Goal: Information Seeking & Learning: Learn about a topic

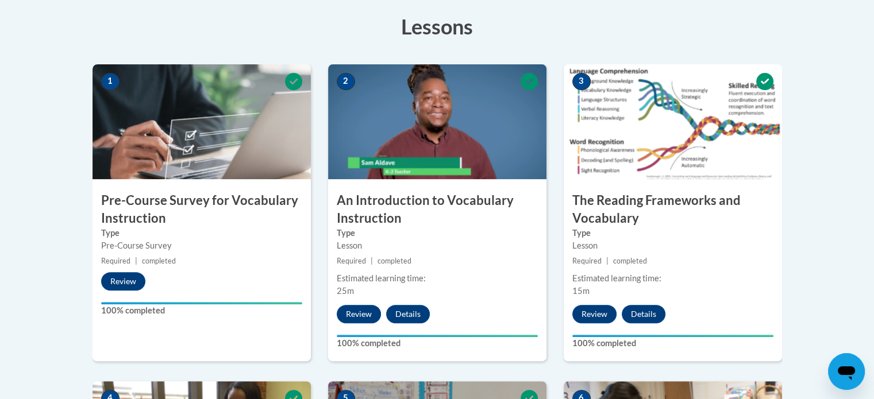
scroll to position [313, 0]
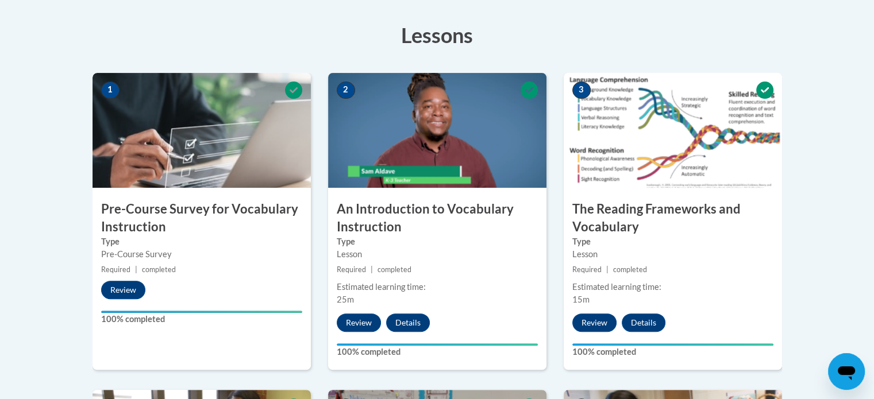
click at [421, 107] on img at bounding box center [437, 130] width 218 height 115
click at [424, 317] on button "Details" at bounding box center [408, 323] width 44 height 18
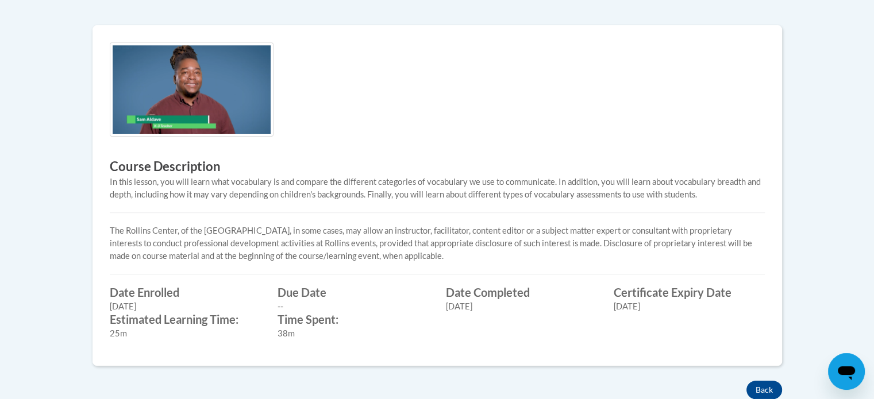
scroll to position [209, 0]
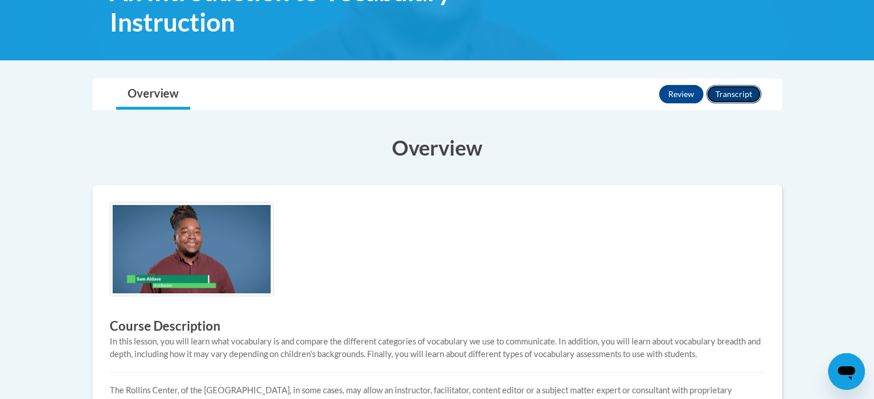
click at [735, 94] on button "Transcript" at bounding box center [733, 94] width 55 height 18
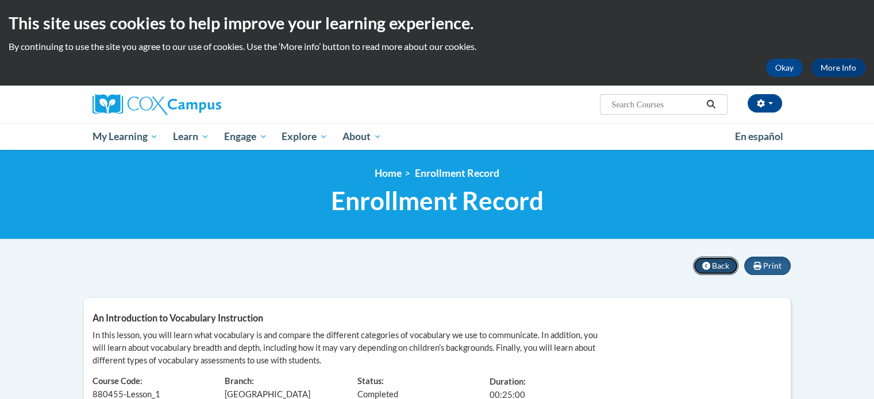
click at [709, 262] on icon at bounding box center [706, 266] width 8 height 8
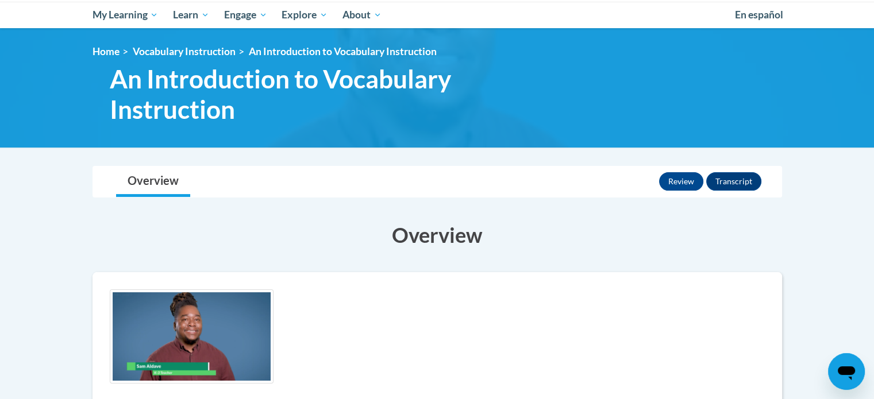
scroll to position [121, 0]
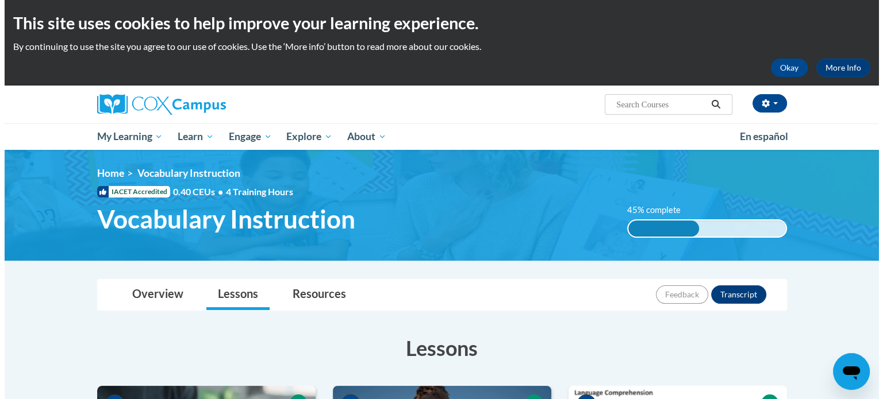
scroll to position [313, 0]
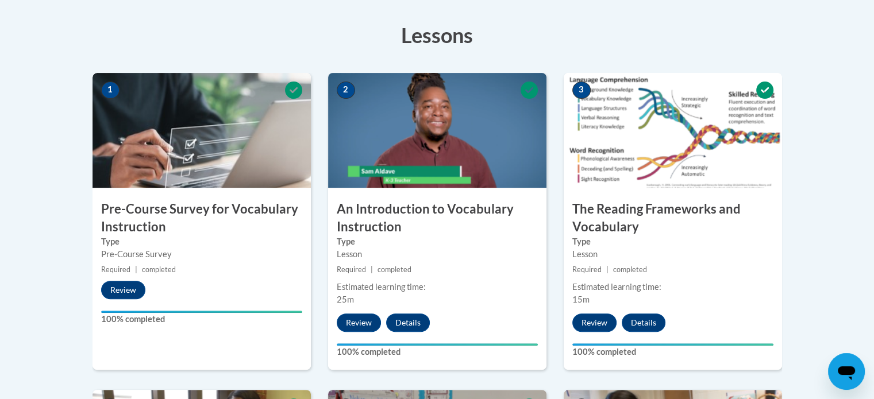
click at [444, 130] on img at bounding box center [437, 130] width 218 height 115
click at [359, 328] on button "Review" at bounding box center [359, 323] width 44 height 18
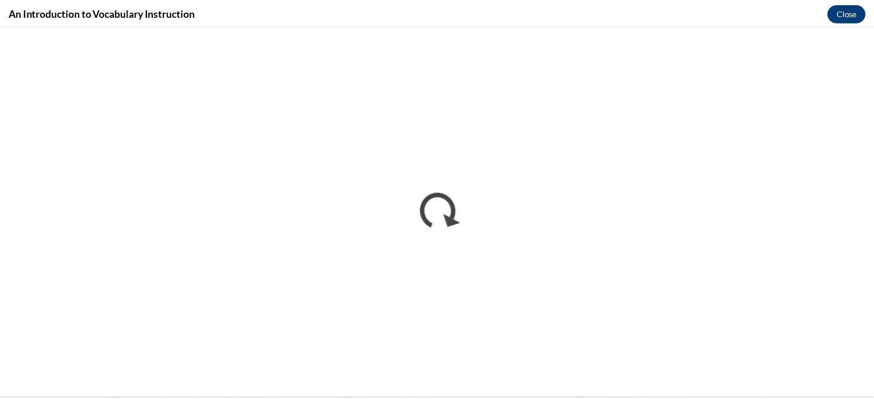
scroll to position [0, 0]
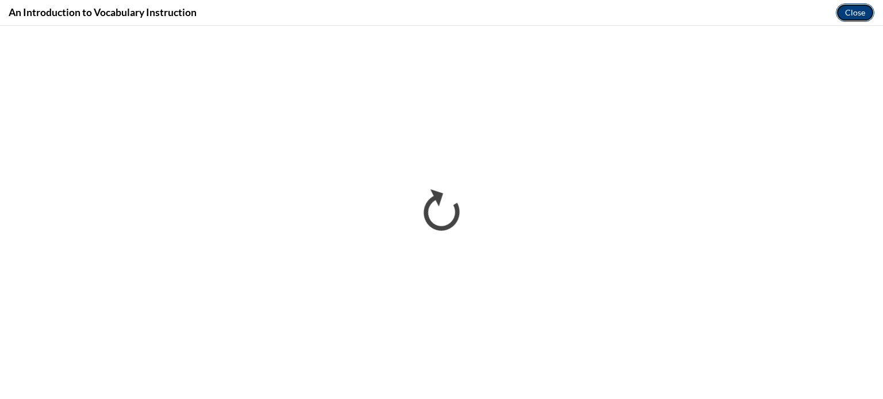
click at [866, 13] on button "Close" at bounding box center [855, 12] width 39 height 18
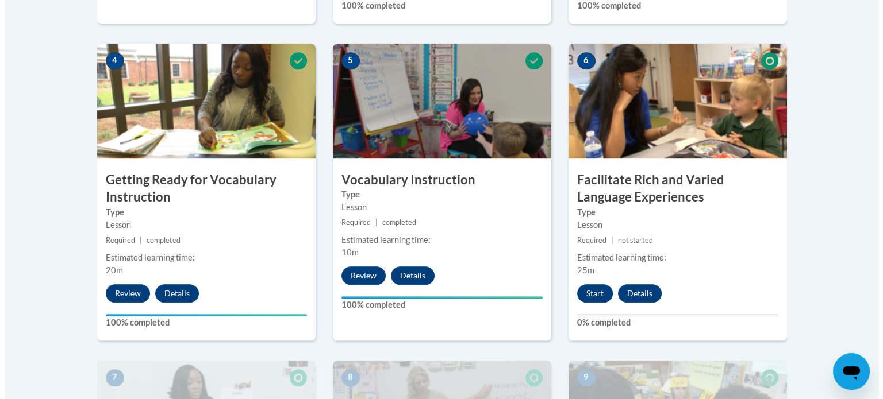
scroll to position [655, 0]
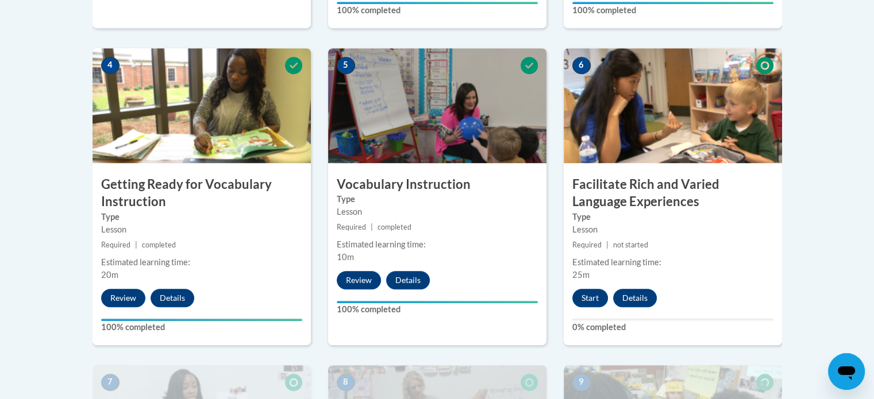
click at [551, 248] on div "5 Vocabulary Instruction Type Lesson Required | completed Estimated learning ti…" at bounding box center [438, 206] width 236 height 317
click at [593, 290] on button "Start" at bounding box center [590, 298] width 36 height 18
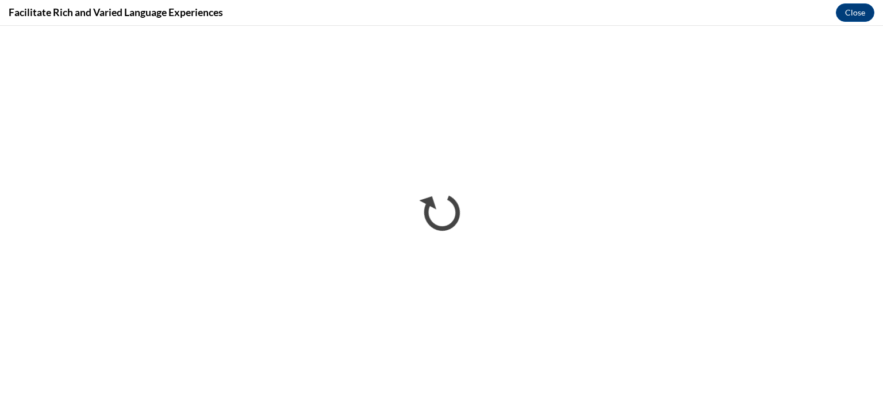
scroll to position [0, 0]
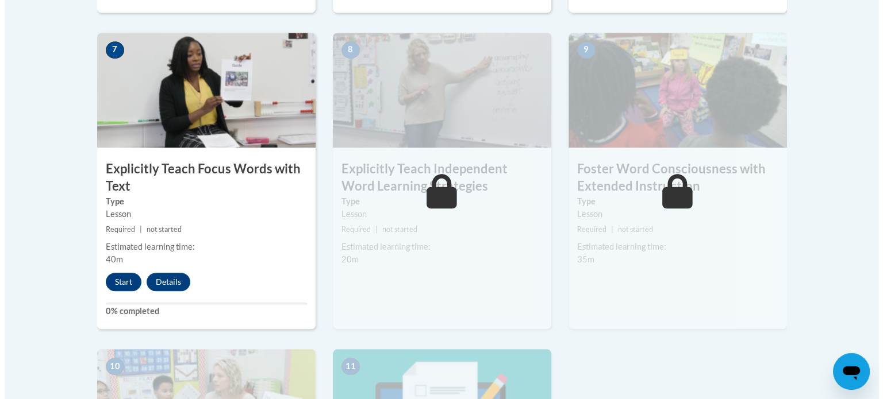
scroll to position [976, 0]
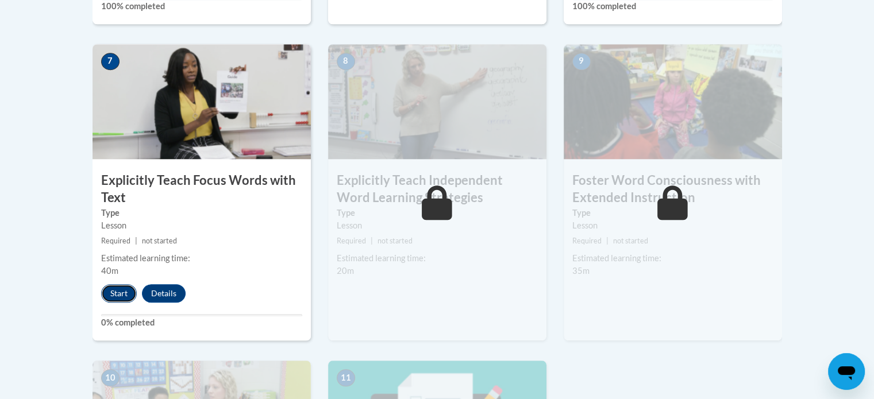
click at [108, 294] on button "Start" at bounding box center [119, 293] width 36 height 18
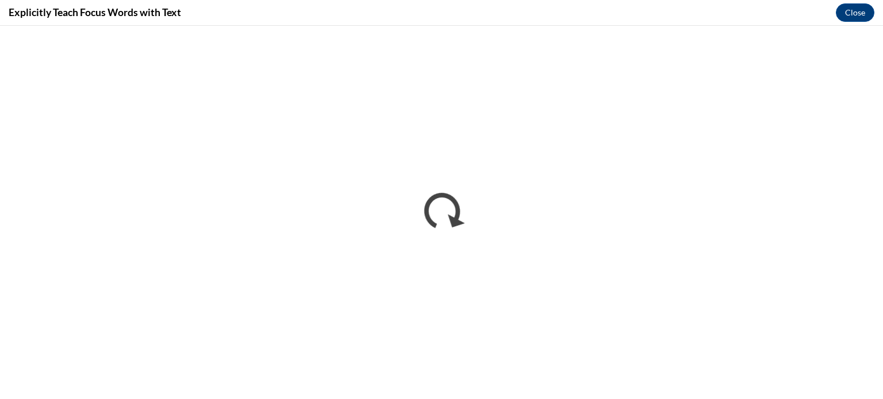
scroll to position [0, 0]
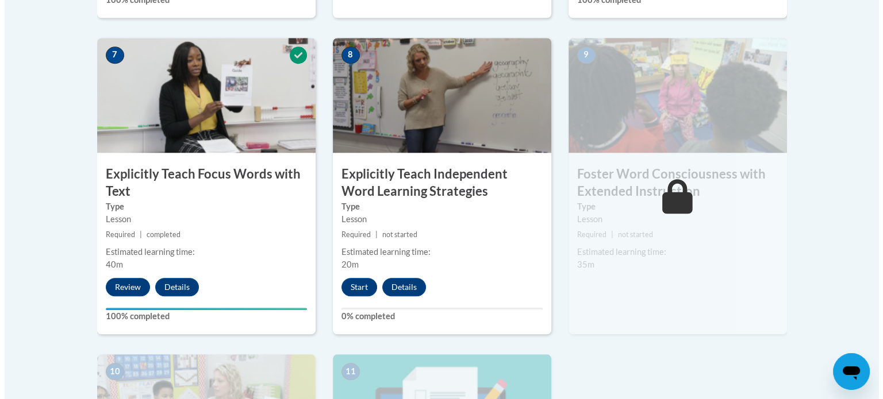
scroll to position [967, 0]
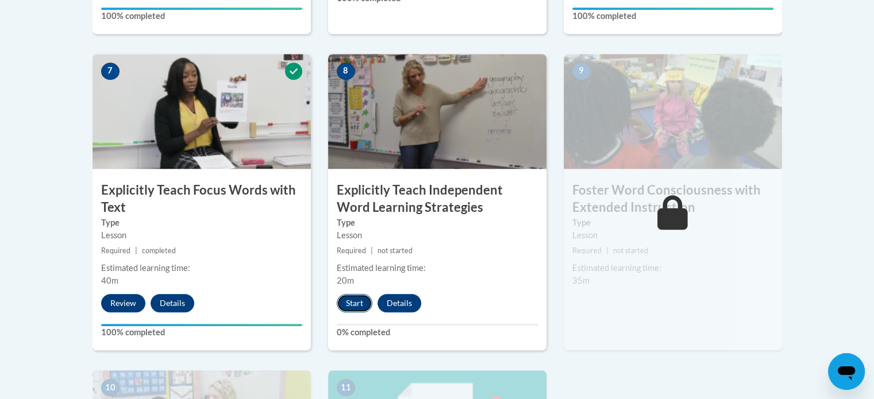
click at [354, 301] on button "Start" at bounding box center [355, 303] width 36 height 18
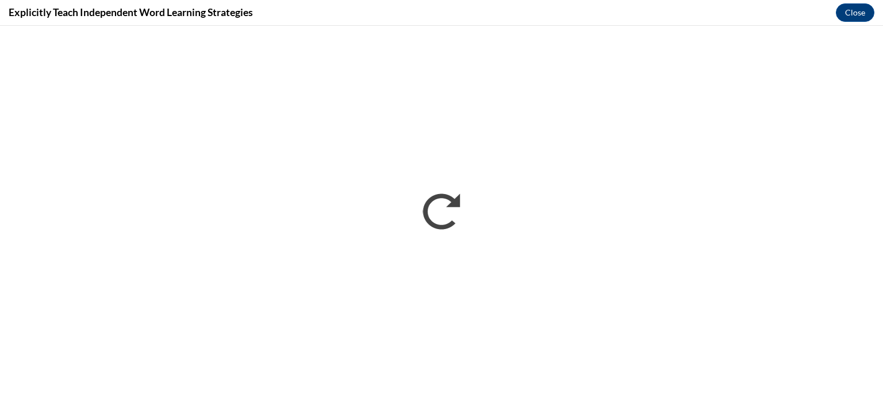
scroll to position [0, 0]
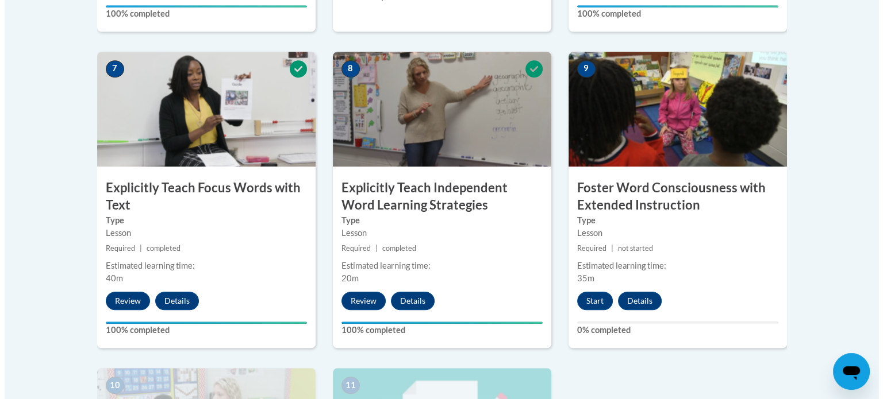
scroll to position [944, 0]
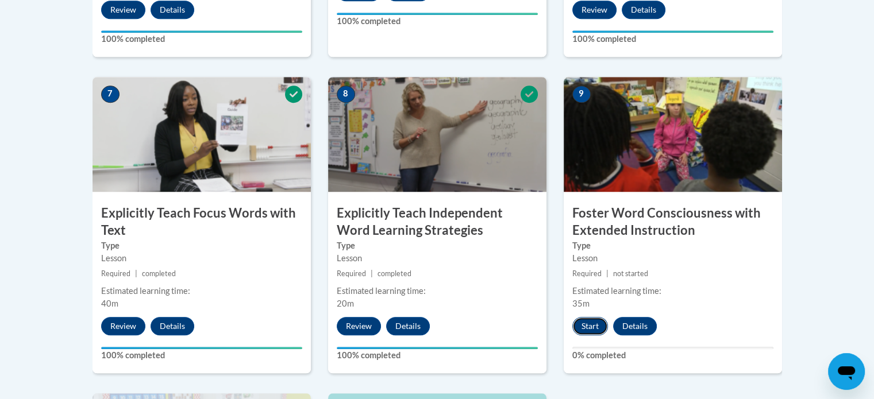
click at [585, 328] on button "Start" at bounding box center [590, 326] width 36 height 18
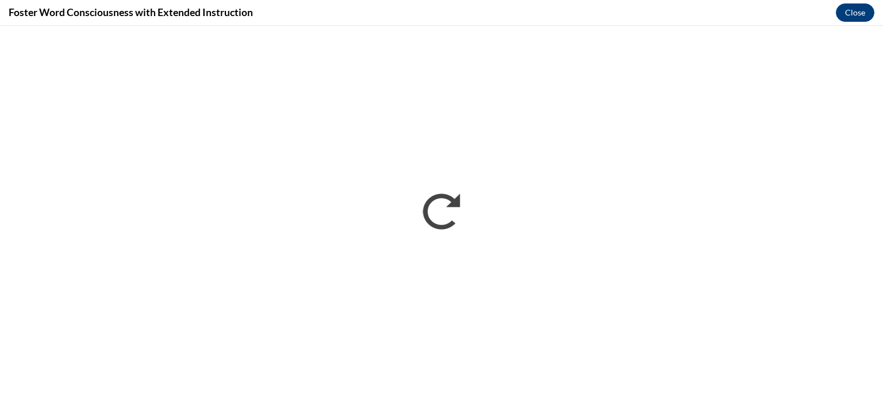
scroll to position [0, 0]
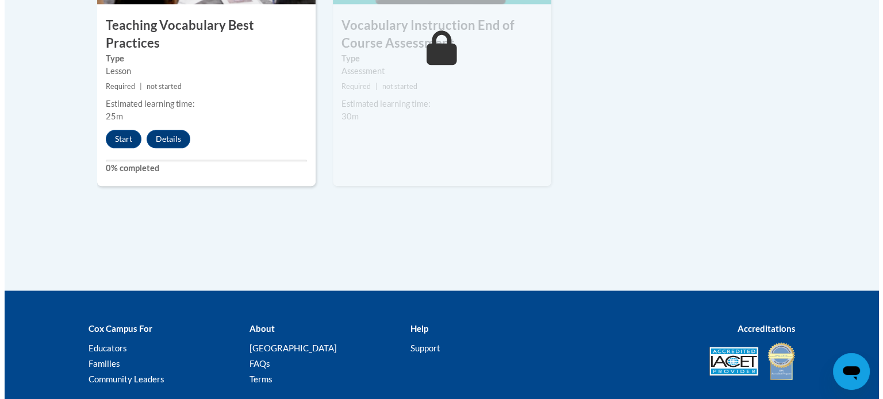
scroll to position [1474, 0]
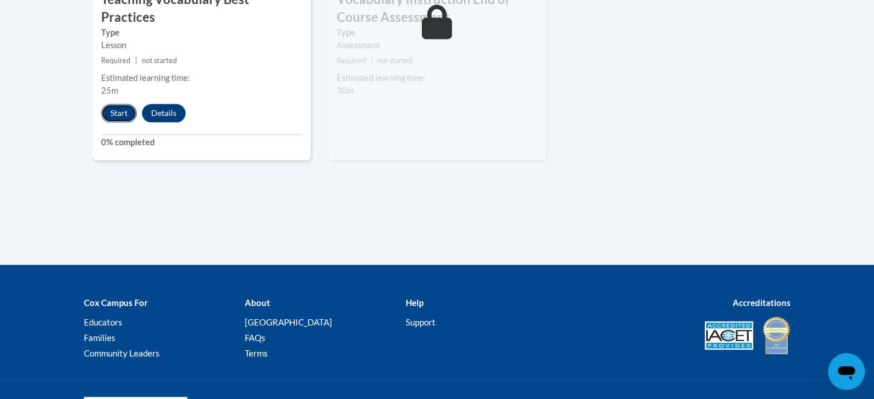
click at [115, 104] on button "Start" at bounding box center [119, 113] width 36 height 18
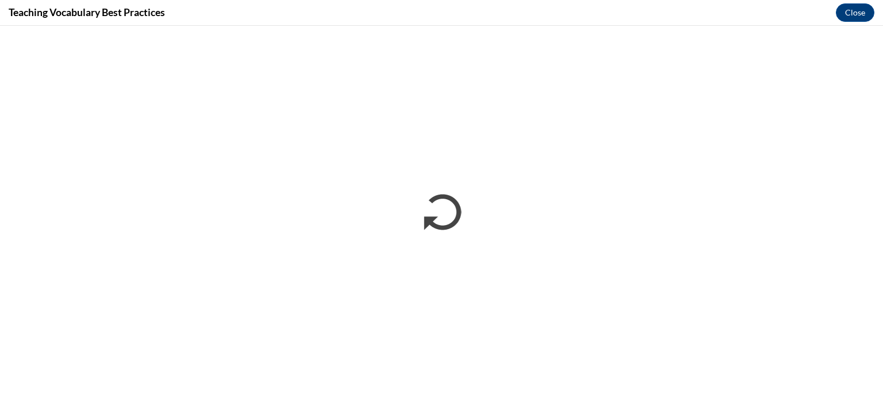
scroll to position [0, 0]
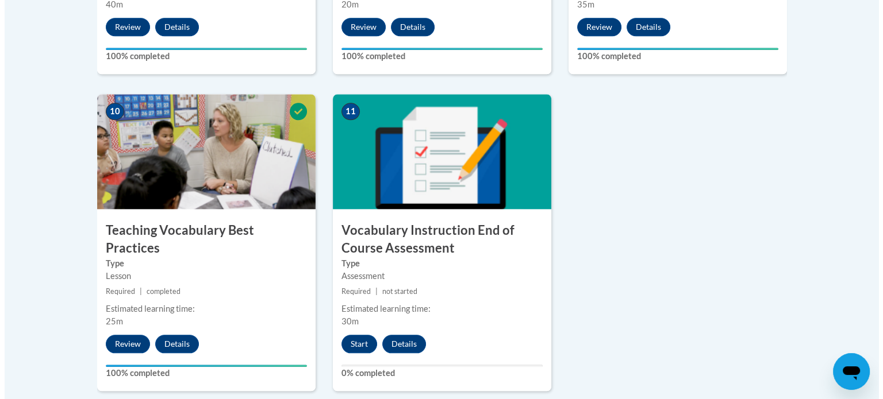
scroll to position [1248, 0]
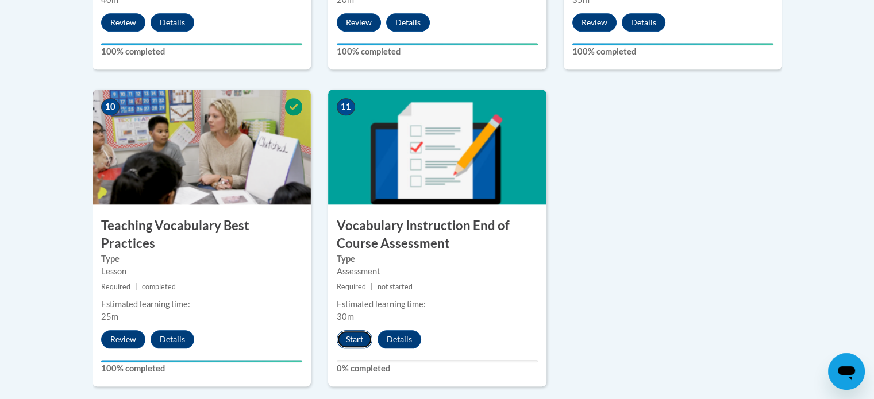
click at [363, 340] on button "Start" at bounding box center [355, 339] width 36 height 18
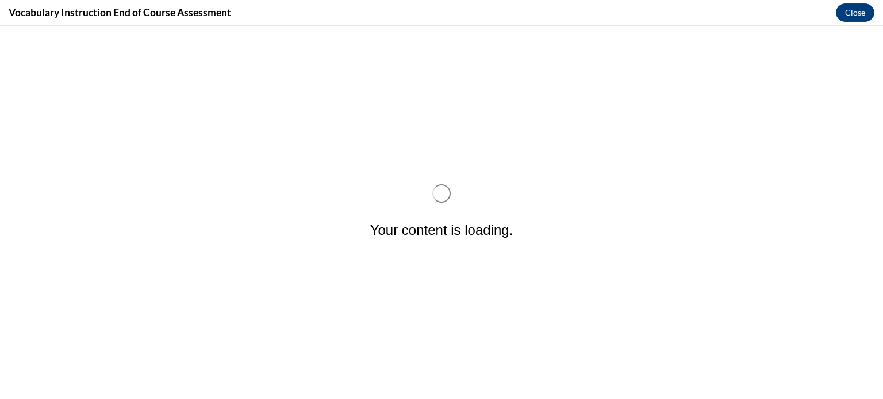
scroll to position [0, 0]
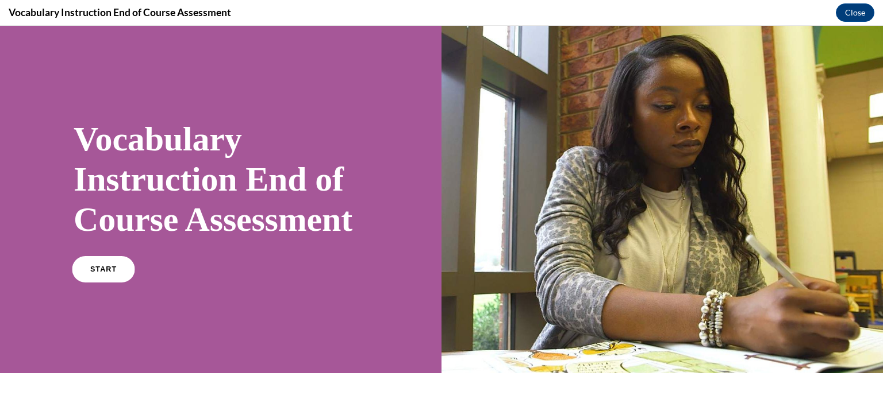
click at [103, 274] on span "START" at bounding box center [103, 270] width 26 height 9
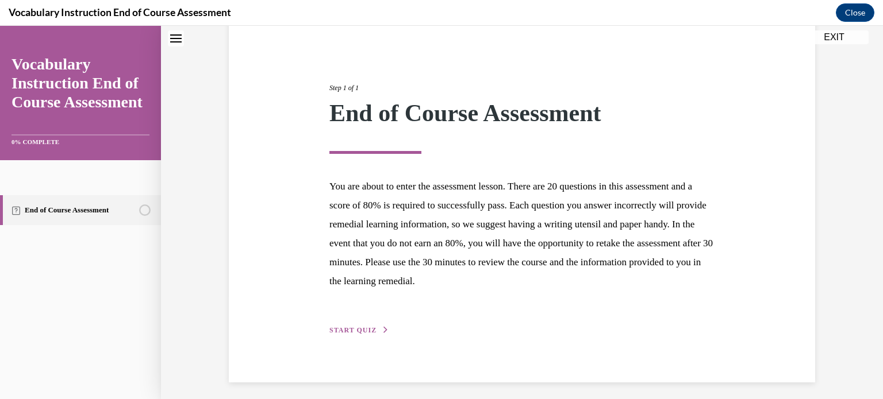
scroll to position [109, 0]
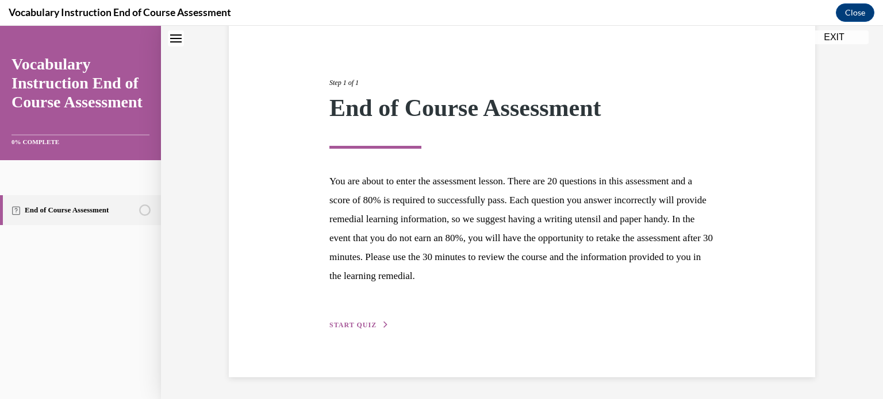
click at [341, 321] on span "START QUIZ" at bounding box center [352, 325] width 47 height 8
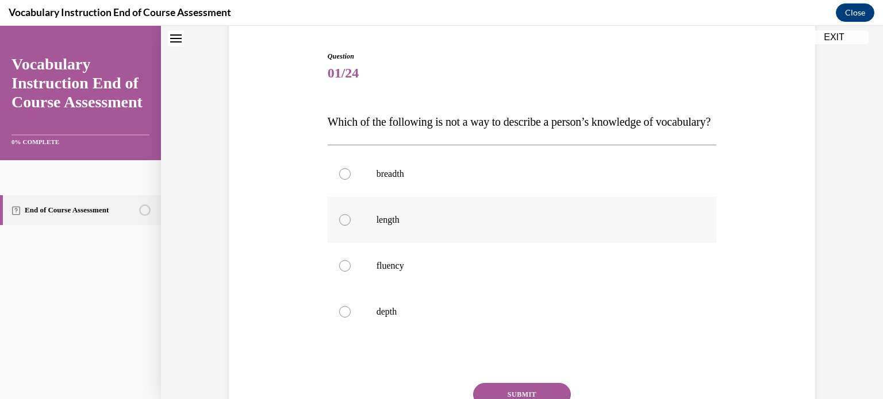
click at [358, 238] on label "length" at bounding box center [522, 220] width 389 height 46
click at [351, 226] on input "length" at bounding box center [344, 219] width 11 height 11
radio input "true"
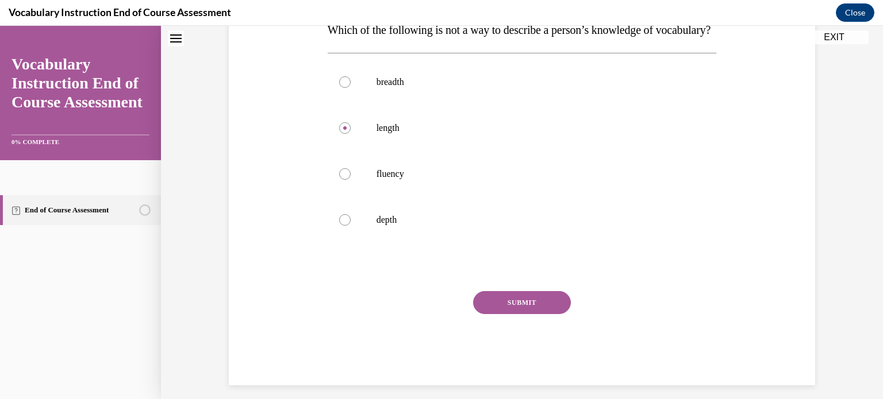
scroll to position [232, 0]
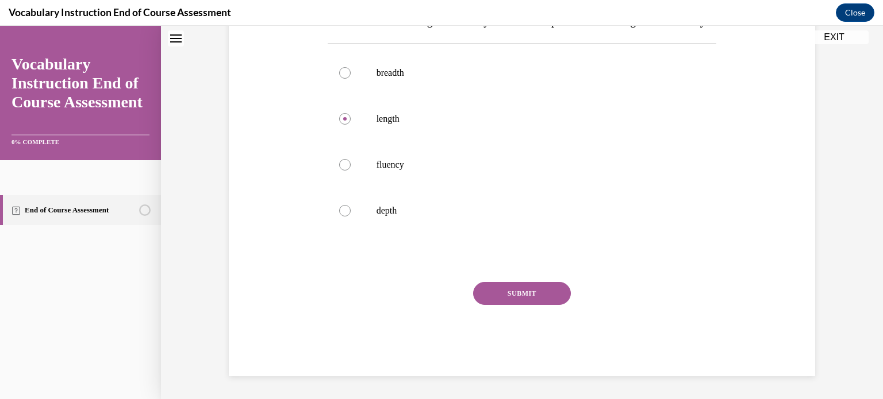
click at [490, 291] on button "SUBMIT" at bounding box center [522, 293] width 98 height 23
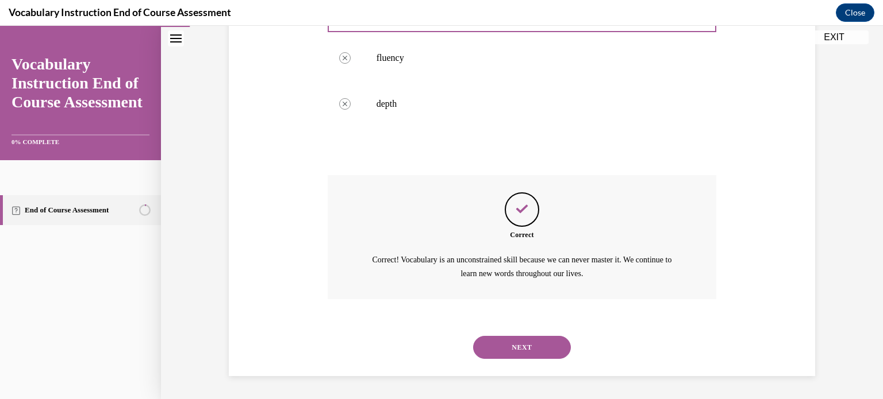
scroll to position [339, 0]
click at [520, 343] on button "NEXT" at bounding box center [522, 347] width 98 height 23
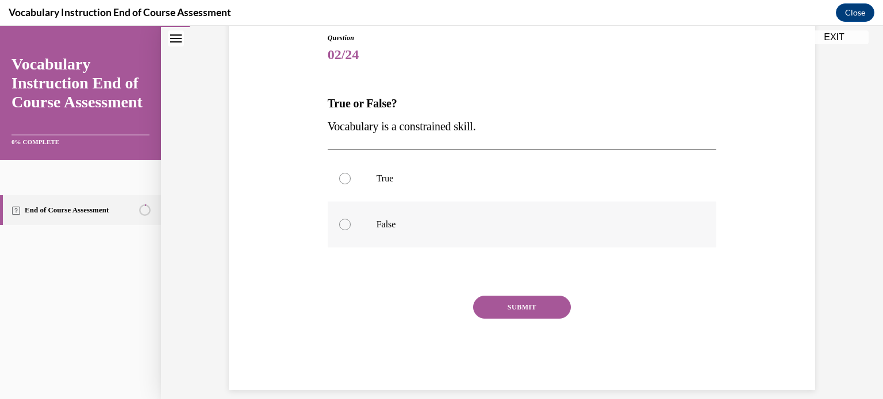
click at [364, 228] on label "False" at bounding box center [522, 225] width 389 height 46
click at [351, 228] on input "False" at bounding box center [344, 224] width 11 height 11
radio input "true"
click at [551, 309] on button "SUBMIT" at bounding box center [522, 307] width 98 height 23
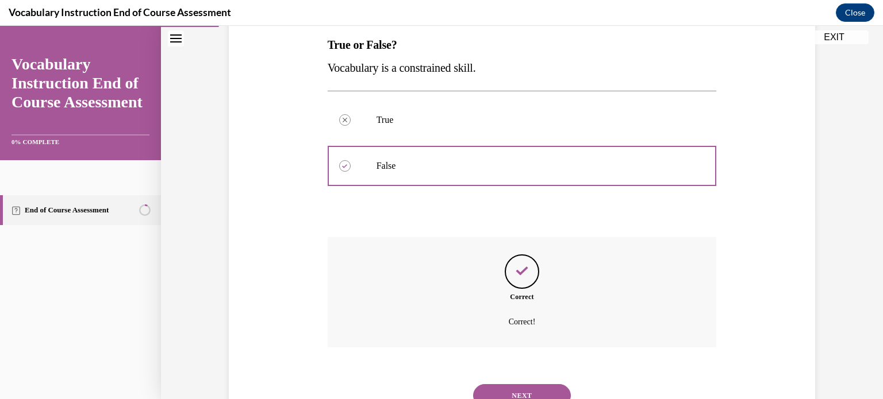
scroll to position [233, 0]
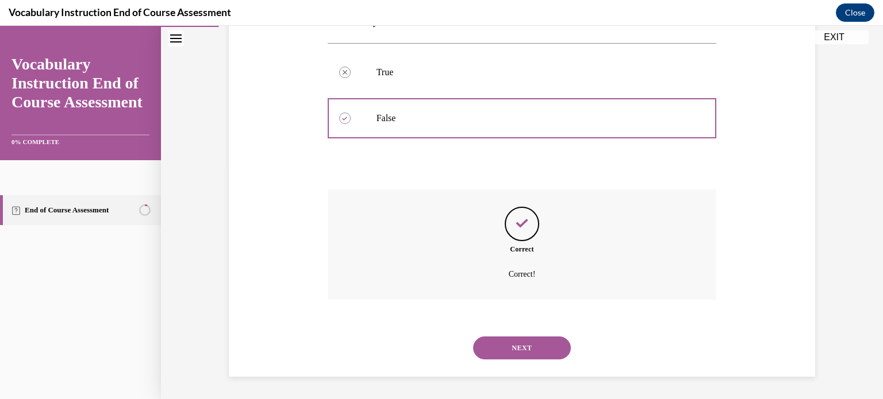
click at [546, 344] on button "NEXT" at bounding box center [522, 348] width 98 height 23
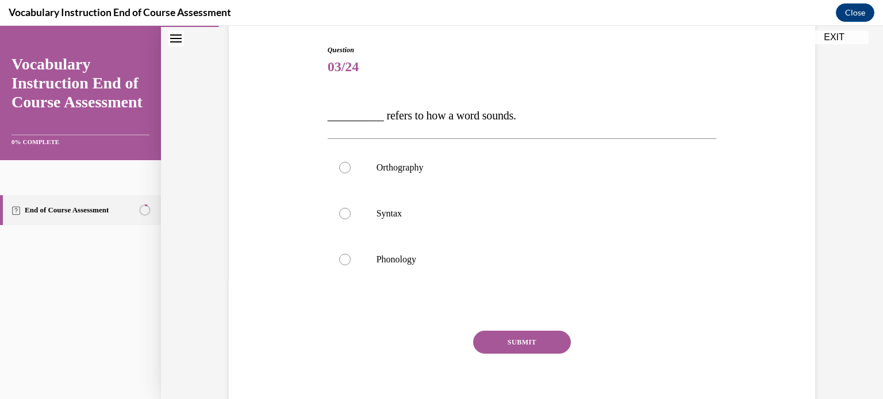
scroll to position [118, 0]
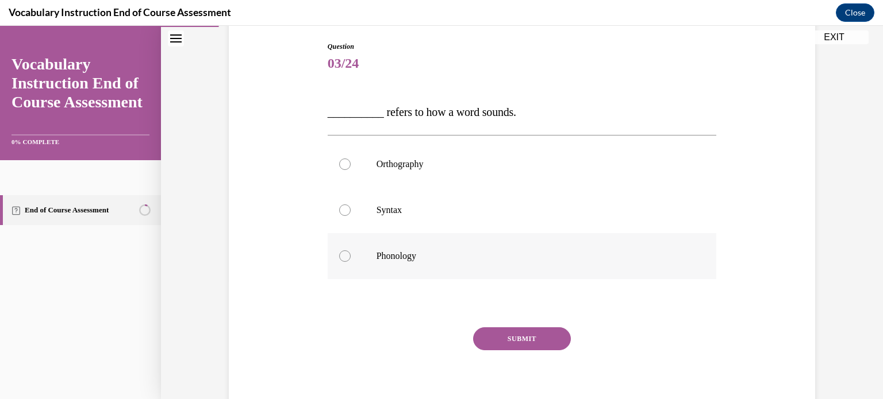
click at [339, 256] on div at bounding box center [344, 256] width 11 height 11
click at [339, 256] on input "Phonology" at bounding box center [344, 256] width 11 height 11
radio input "true"
click at [543, 347] on button "SUBMIT" at bounding box center [522, 339] width 98 height 23
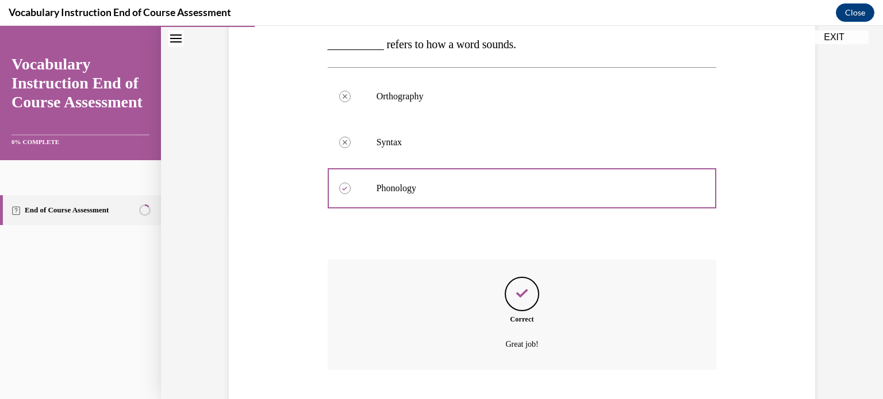
scroll to position [256, 0]
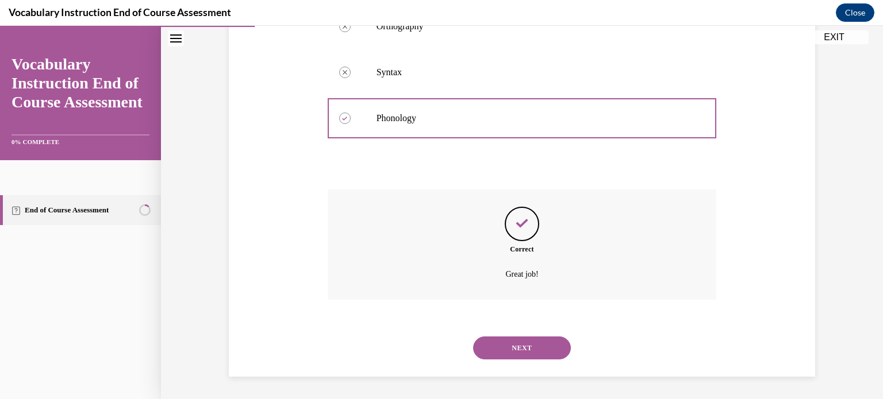
click at [543, 347] on button "NEXT" at bounding box center [522, 348] width 98 height 23
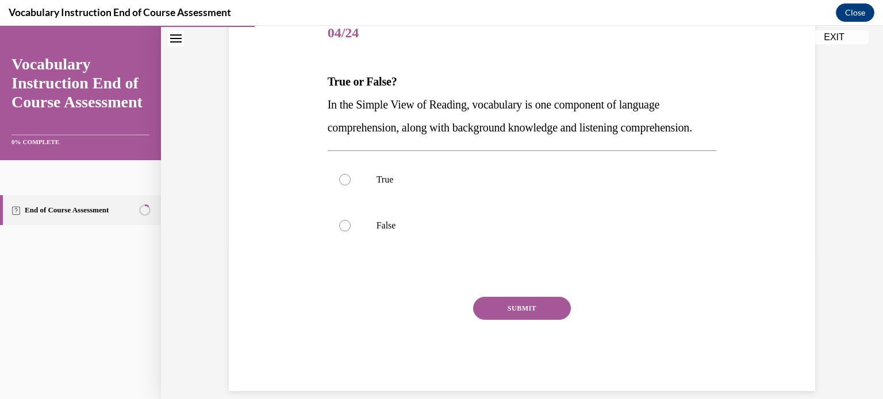
scroll to position [149, 0]
click at [367, 198] on label "True" at bounding box center [522, 179] width 389 height 46
click at [351, 185] on input "True" at bounding box center [344, 179] width 11 height 11
radio input "true"
click at [526, 320] on button "SUBMIT" at bounding box center [522, 308] width 98 height 23
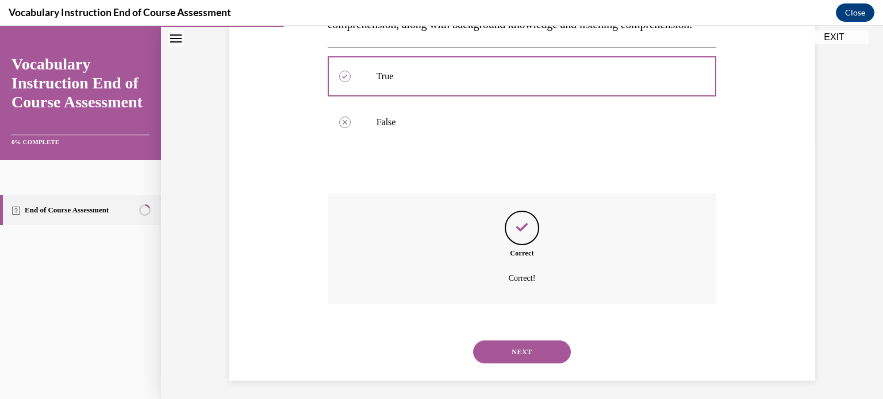
scroll to position [279, 0]
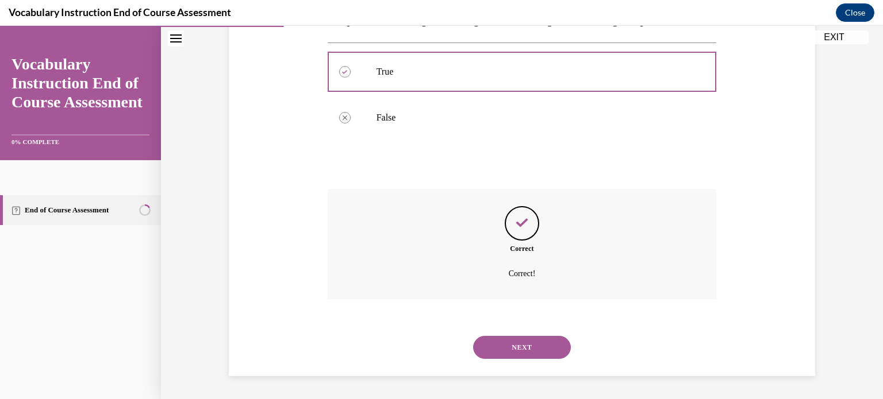
click at [547, 343] on button "NEXT" at bounding box center [522, 347] width 98 height 23
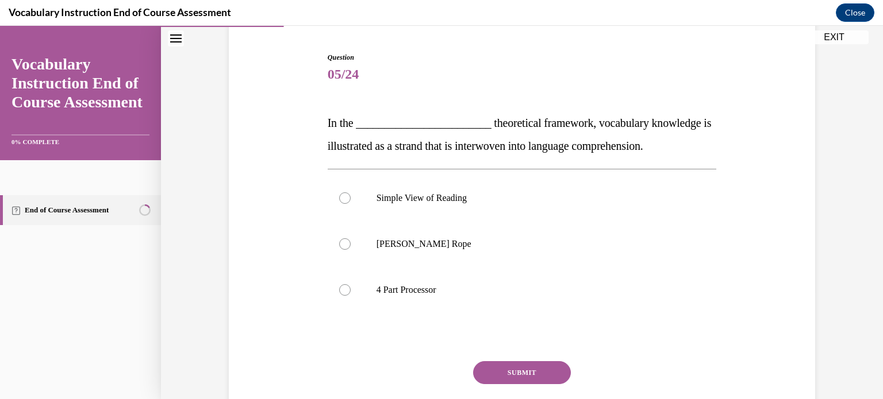
scroll to position [108, 0]
click at [372, 236] on label "Scarborough's Rope" at bounding box center [522, 244] width 389 height 46
click at [351, 238] on input "Scarborough's Rope" at bounding box center [344, 243] width 11 height 11
radio input "true"
click at [529, 372] on button "SUBMIT" at bounding box center [522, 372] width 98 height 23
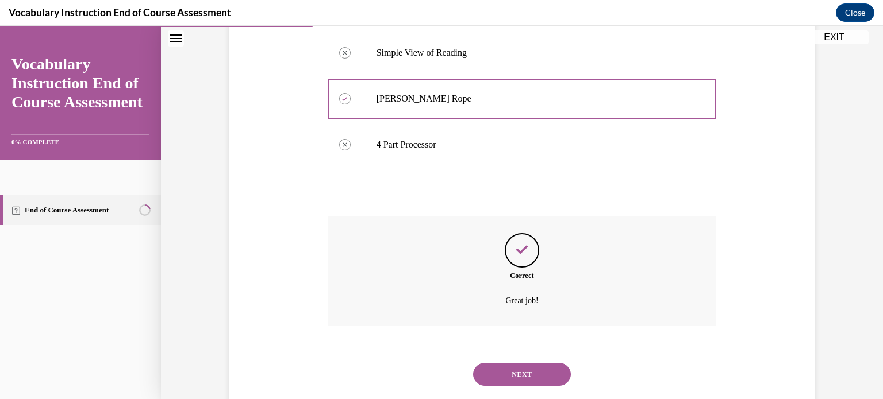
scroll to position [279, 0]
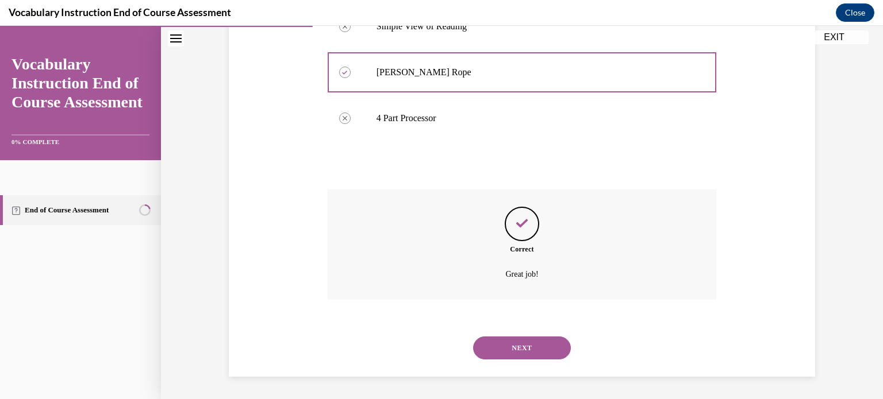
click at [525, 349] on button "NEXT" at bounding box center [522, 348] width 98 height 23
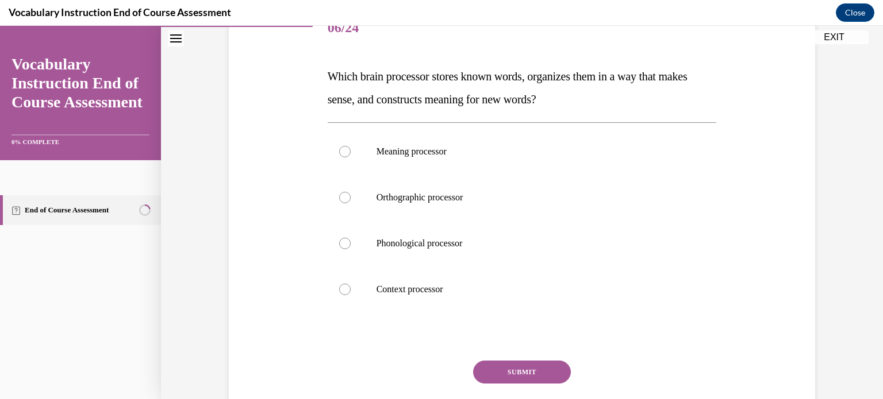
scroll to position [159, 0]
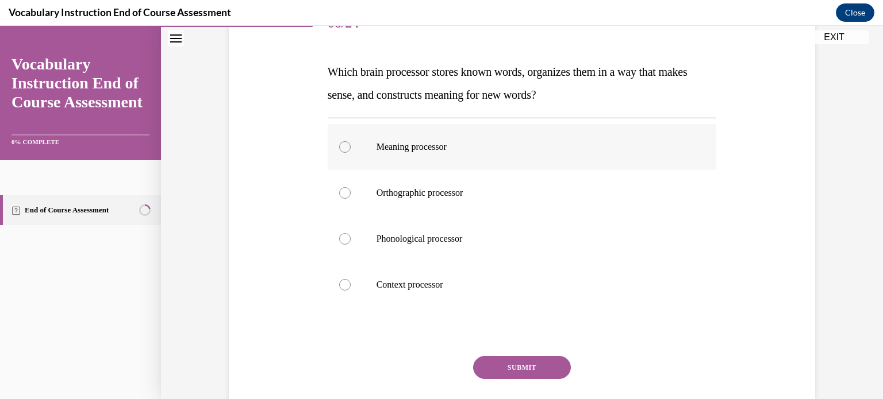
click at [360, 145] on label "Meaning processor" at bounding box center [522, 147] width 389 height 46
click at [351, 145] on input "Meaning processor" at bounding box center [344, 146] width 11 height 11
radio input "true"
click at [514, 364] on button "SUBMIT" at bounding box center [522, 367] width 98 height 23
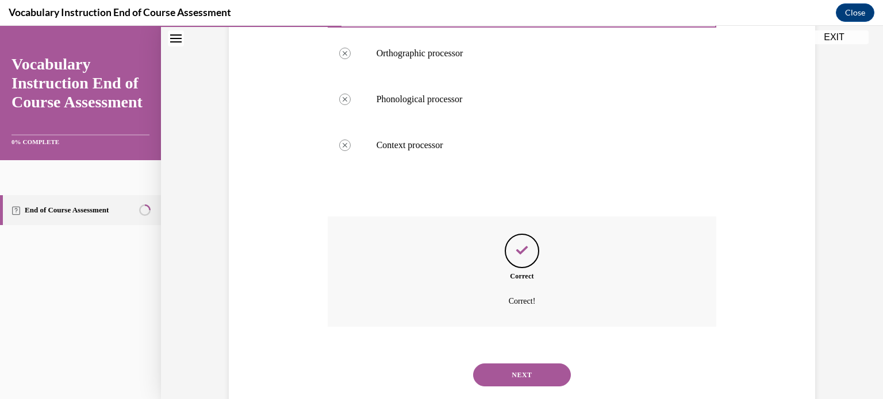
scroll to position [325, 0]
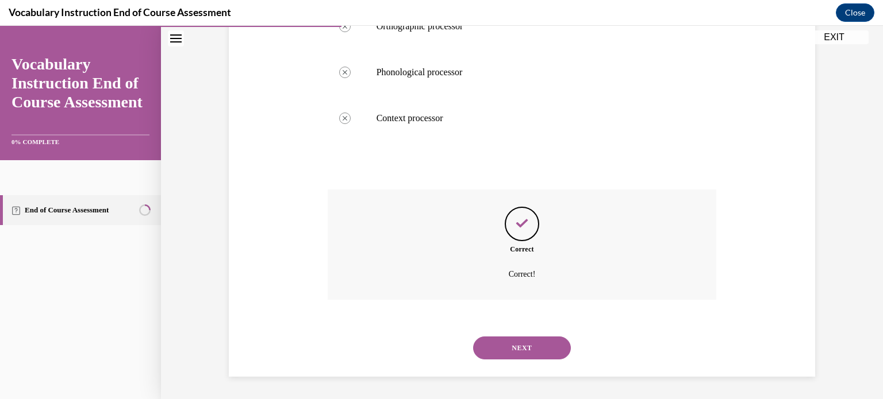
click at [514, 351] on button "NEXT" at bounding box center [522, 348] width 98 height 23
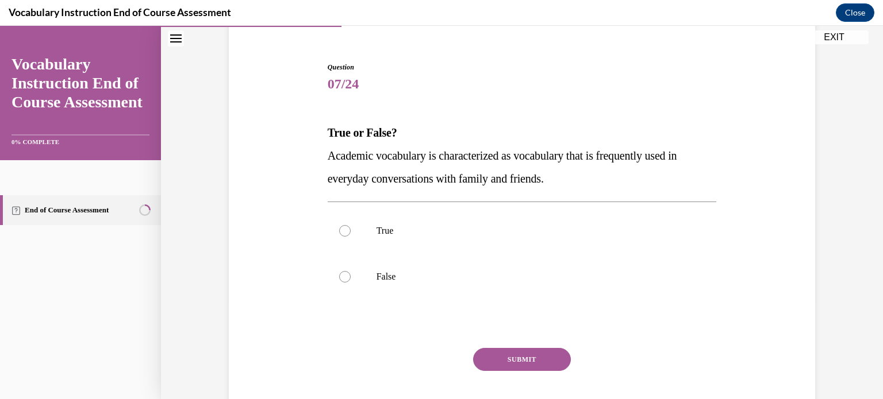
scroll to position [101, 0]
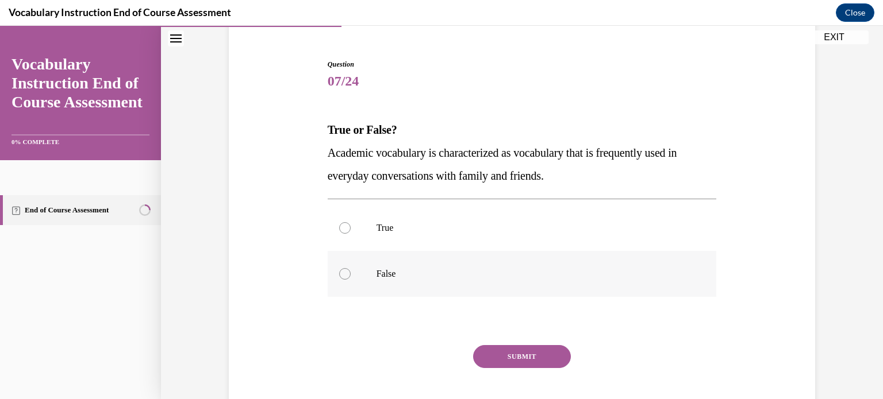
click at [386, 276] on p "False" at bounding box center [531, 273] width 311 height 11
click at [351, 276] on input "False" at bounding box center [344, 273] width 11 height 11
radio input "true"
click at [536, 356] on button "SUBMIT" at bounding box center [522, 356] width 98 height 23
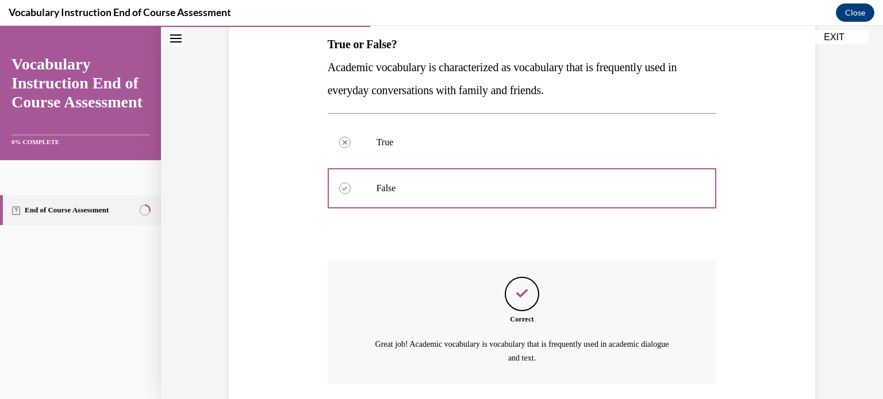
scroll to position [270, 0]
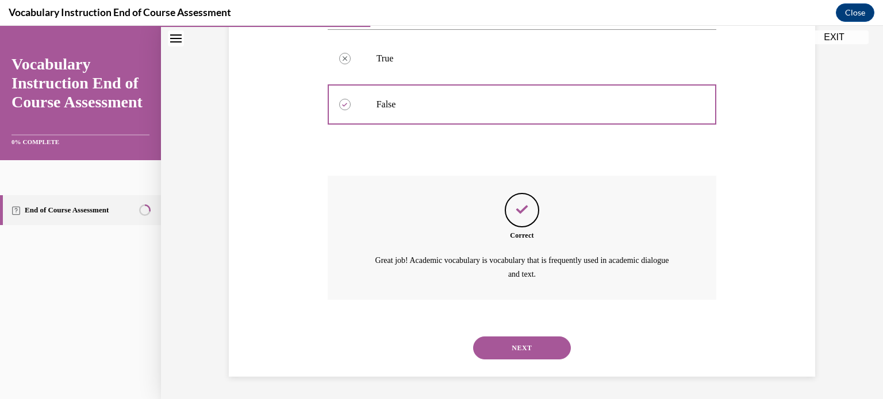
click at [520, 351] on button "NEXT" at bounding box center [522, 348] width 98 height 23
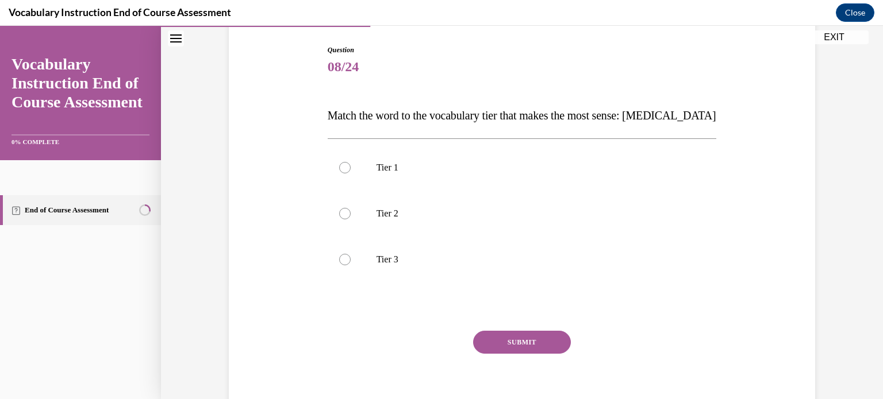
scroll to position [122, 0]
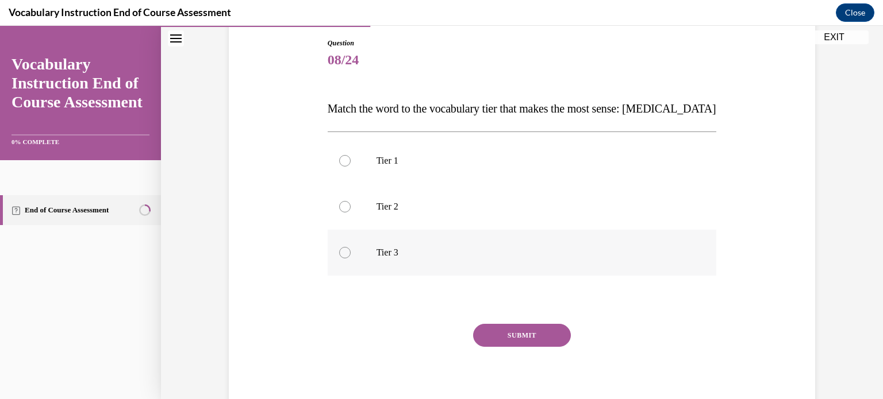
click at [394, 249] on p "Tier 3" at bounding box center [531, 252] width 311 height 11
click at [351, 249] on input "Tier 3" at bounding box center [344, 252] width 11 height 11
radio input "true"
click at [529, 326] on button "SUBMIT" at bounding box center [522, 335] width 98 height 23
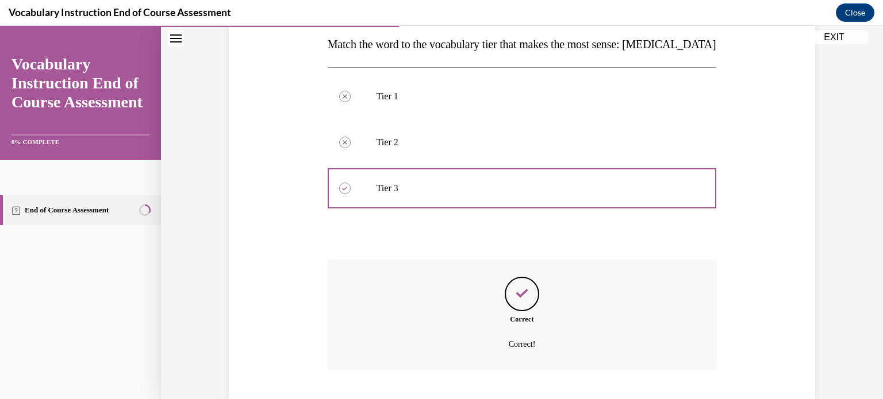
scroll to position [256, 0]
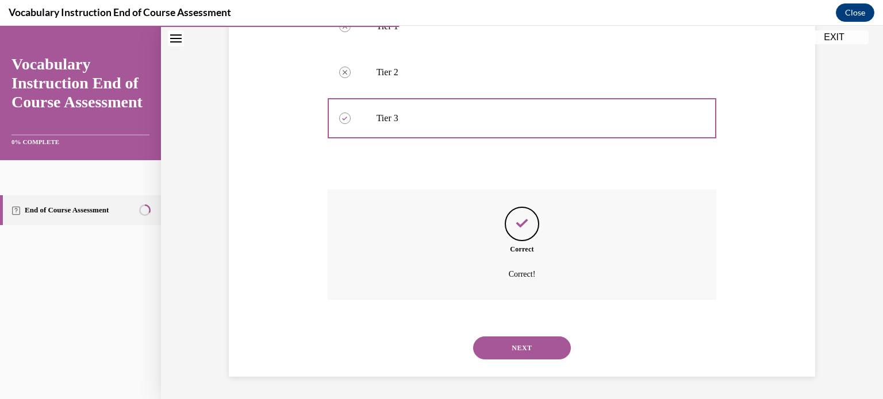
click at [527, 351] on button "NEXT" at bounding box center [522, 348] width 98 height 23
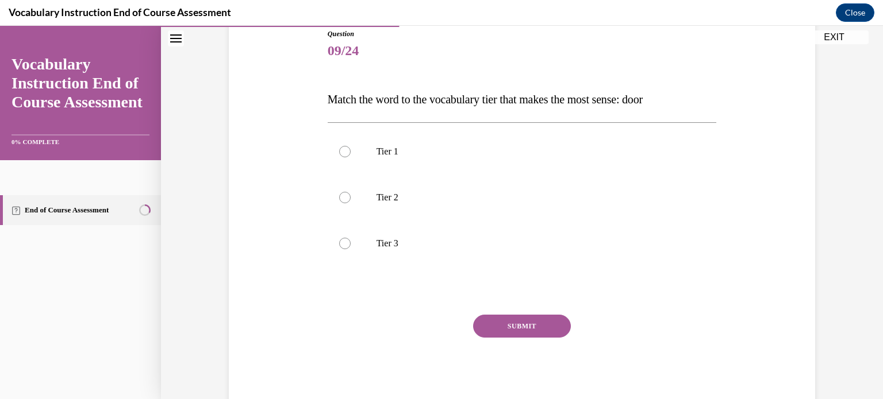
scroll to position [144, 0]
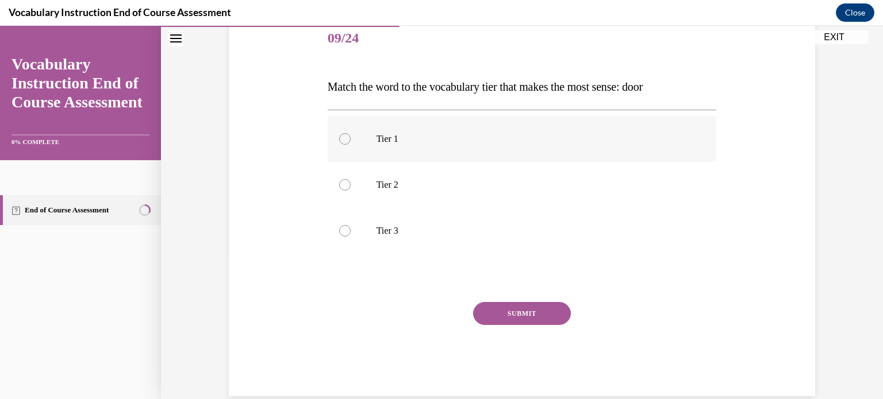
click at [378, 129] on label "Tier 1" at bounding box center [522, 139] width 389 height 46
click at [351, 133] on input "Tier 1" at bounding box center [344, 138] width 11 height 11
radio input "true"
click at [532, 309] on button "SUBMIT" at bounding box center [522, 313] width 98 height 23
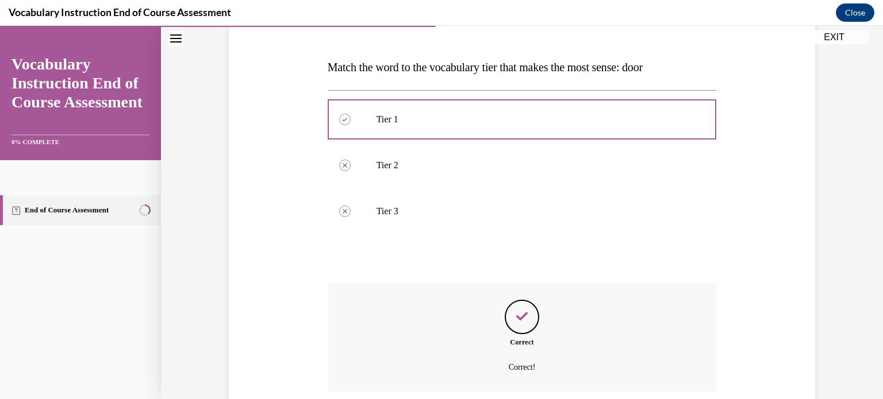
scroll to position [256, 0]
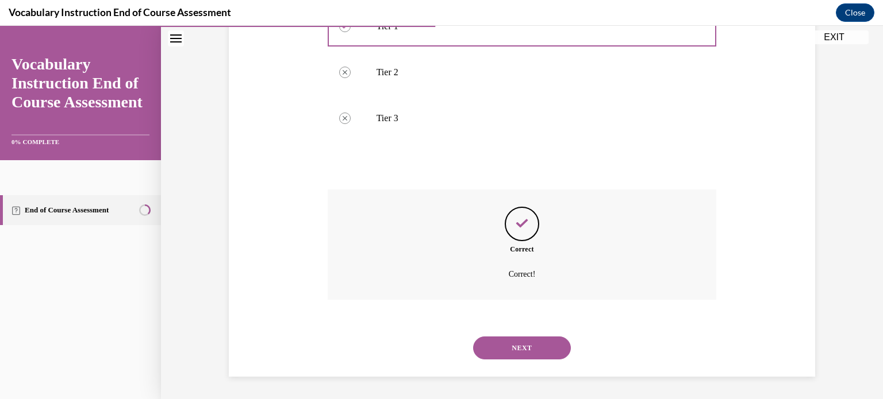
click at [524, 334] on div "NEXT" at bounding box center [522, 348] width 389 height 46
click at [529, 349] on button "NEXT" at bounding box center [522, 348] width 98 height 23
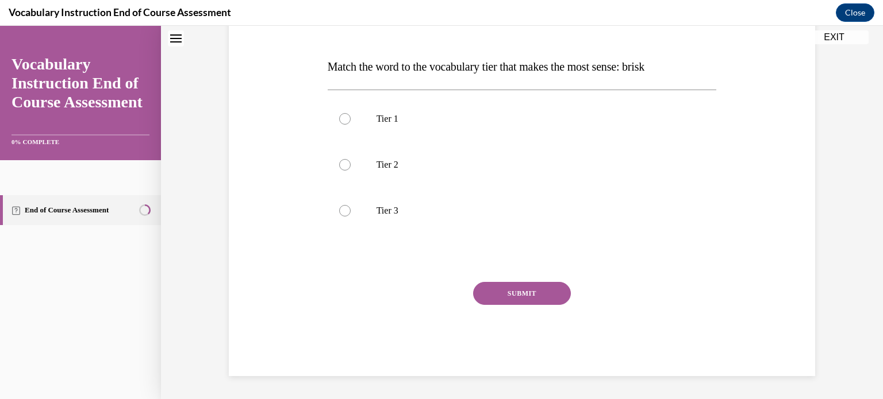
scroll to position [0, 0]
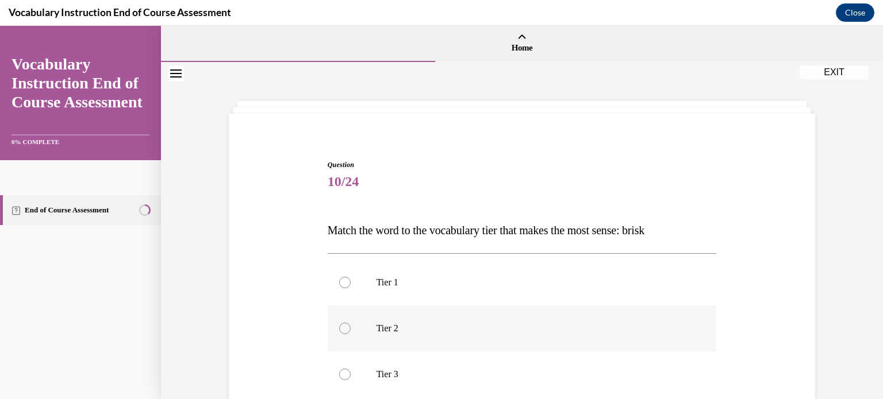
click at [382, 326] on p "Tier 2" at bounding box center [531, 328] width 311 height 11
click at [351, 326] on input "Tier 2" at bounding box center [344, 328] width 11 height 11
radio input "true"
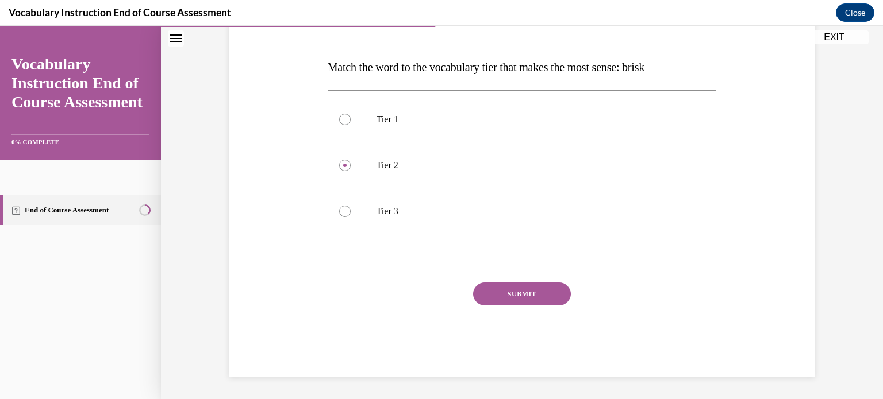
click at [513, 291] on button "SUBMIT" at bounding box center [522, 294] width 98 height 23
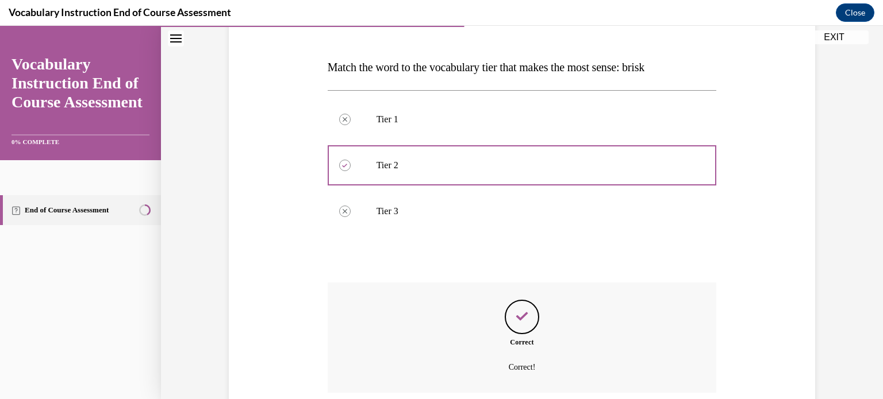
scroll to position [256, 0]
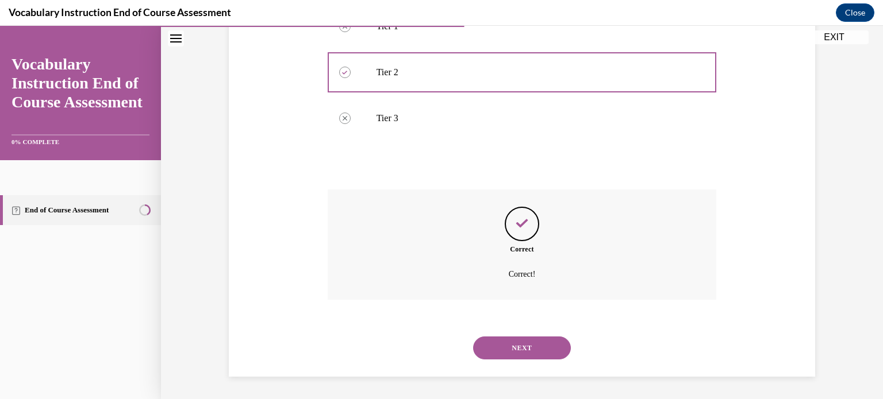
click at [530, 346] on button "NEXT" at bounding box center [522, 348] width 98 height 23
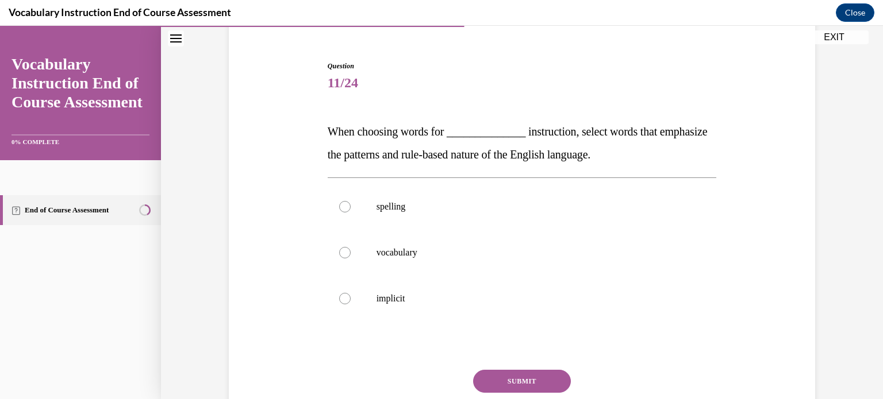
scroll to position [107, 0]
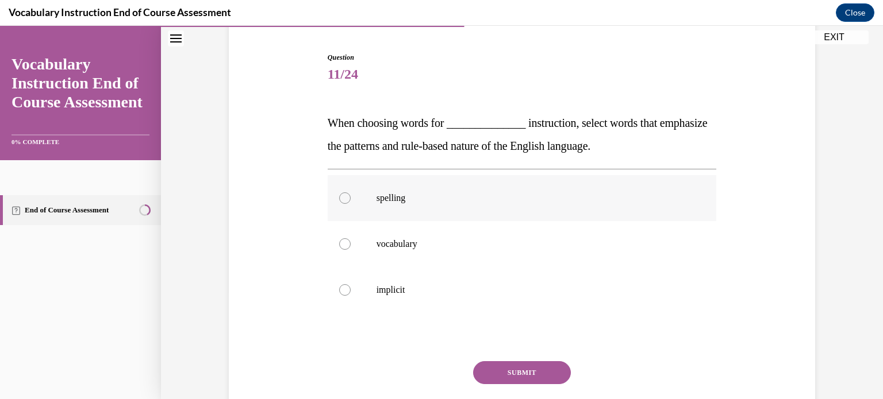
click at [376, 196] on p "spelling" at bounding box center [531, 198] width 311 height 11
click at [351, 196] on input "spelling" at bounding box center [344, 198] width 11 height 11
radio input "true"
click at [526, 379] on button "SUBMIT" at bounding box center [522, 372] width 98 height 23
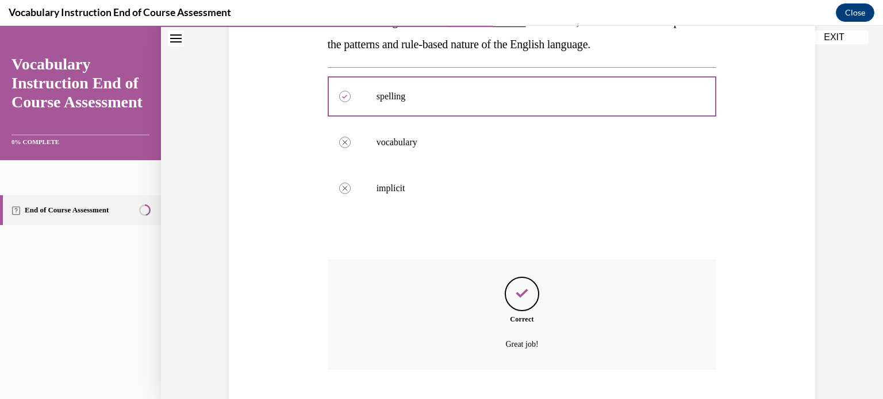
scroll to position [279, 0]
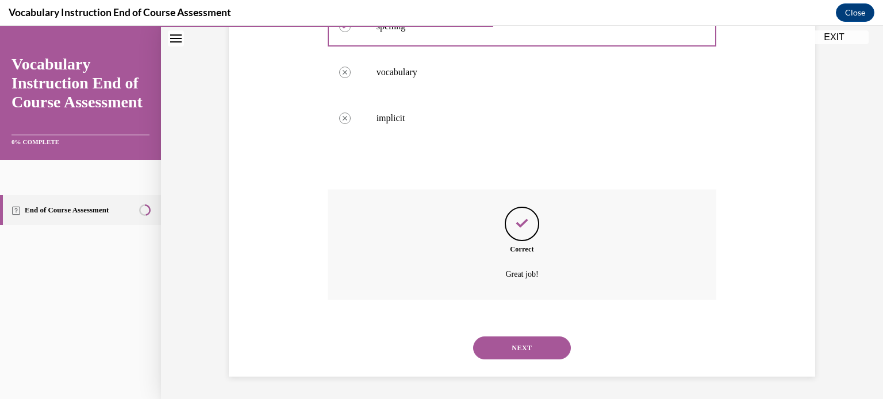
click at [513, 345] on button "NEXT" at bounding box center [522, 348] width 98 height 23
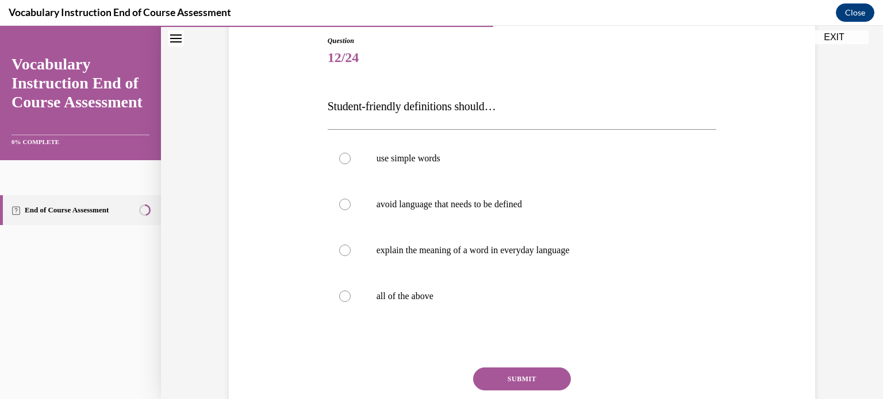
scroll to position [125, 0]
click at [406, 298] on p "all of the above" at bounding box center [531, 295] width 311 height 11
click at [351, 298] on input "all of the above" at bounding box center [344, 295] width 11 height 11
radio input "true"
click at [526, 372] on button "SUBMIT" at bounding box center [522, 378] width 98 height 23
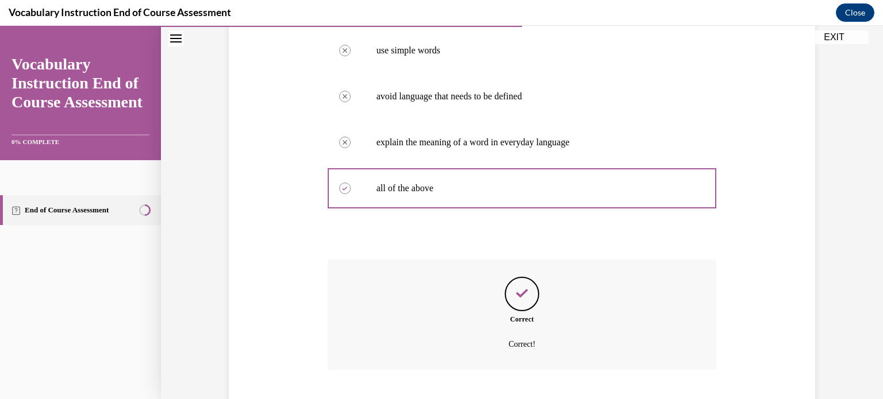
scroll to position [302, 0]
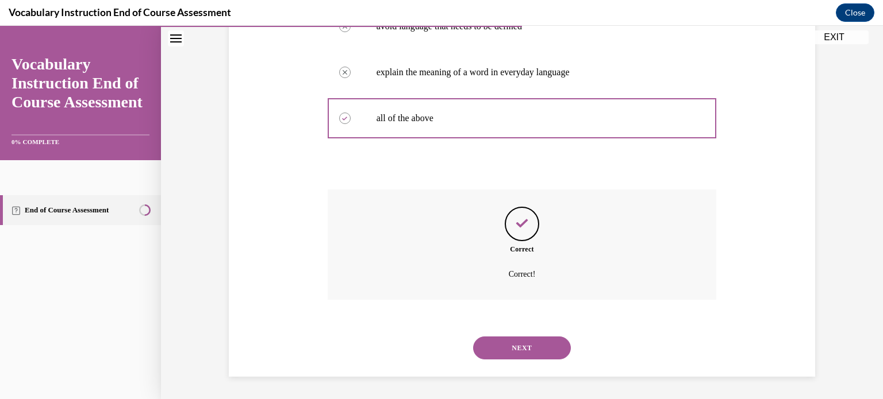
click at [520, 353] on button "NEXT" at bounding box center [522, 348] width 98 height 23
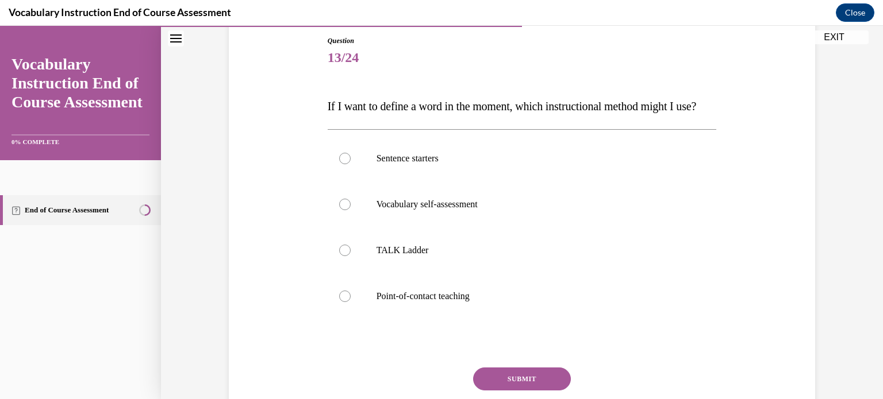
scroll to position [125, 0]
click at [384, 302] on p "Point-of-contact teaching" at bounding box center [531, 295] width 311 height 11
click at [351, 302] on input "Point-of-contact teaching" at bounding box center [344, 295] width 11 height 11
radio input "true"
click at [526, 390] on button "SUBMIT" at bounding box center [522, 378] width 98 height 23
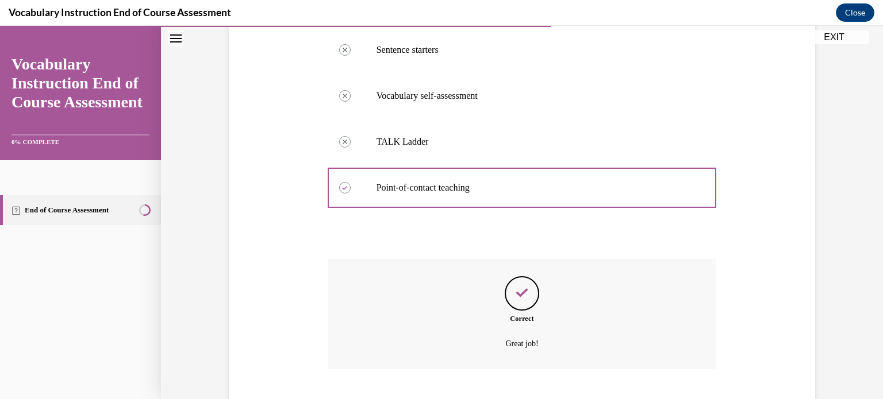
scroll to position [325, 0]
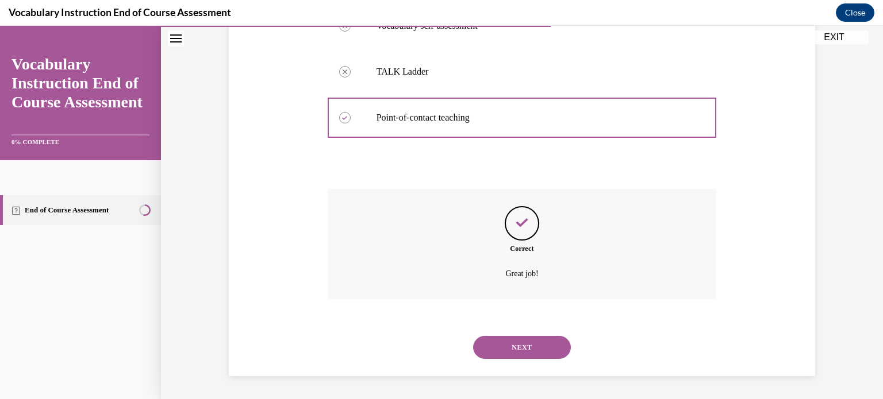
click at [518, 344] on button "NEXT" at bounding box center [522, 347] width 98 height 23
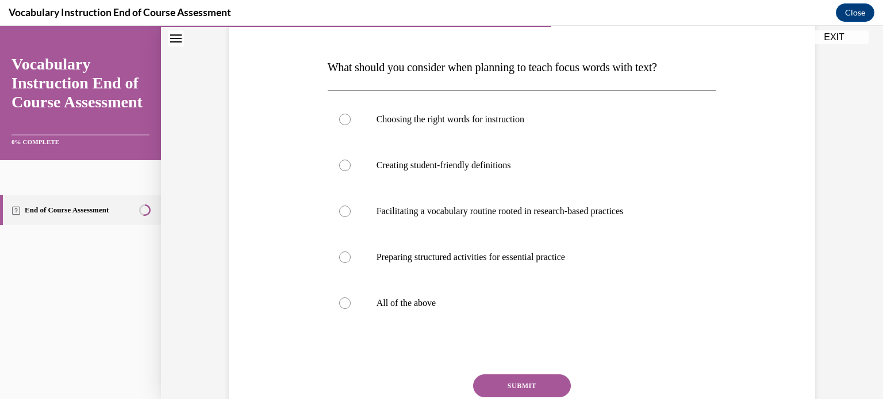
scroll to position [164, 0]
click at [393, 301] on p "All of the above" at bounding box center [531, 302] width 311 height 11
click at [351, 301] on input "All of the above" at bounding box center [344, 302] width 11 height 11
radio input "true"
click at [543, 380] on button "SUBMIT" at bounding box center [522, 385] width 98 height 23
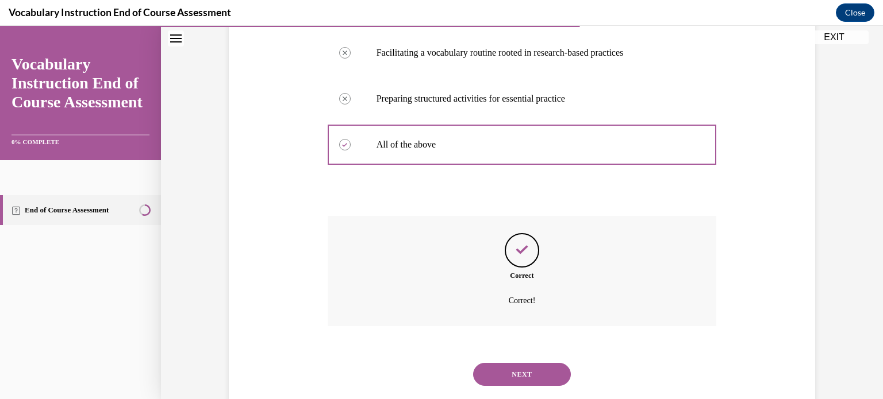
scroll to position [348, 0]
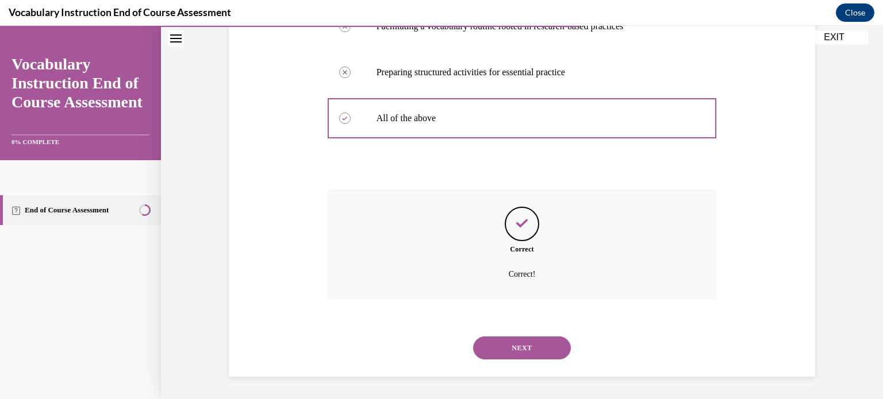
click at [538, 348] on button "NEXT" at bounding box center [522, 348] width 98 height 23
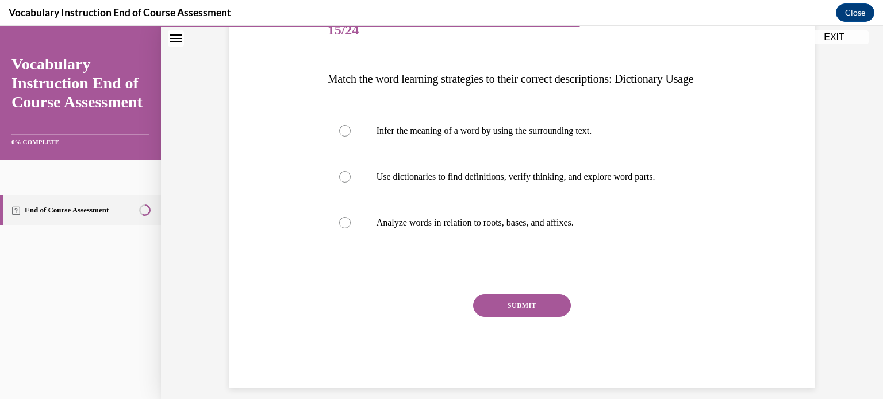
scroll to position [161, 0]
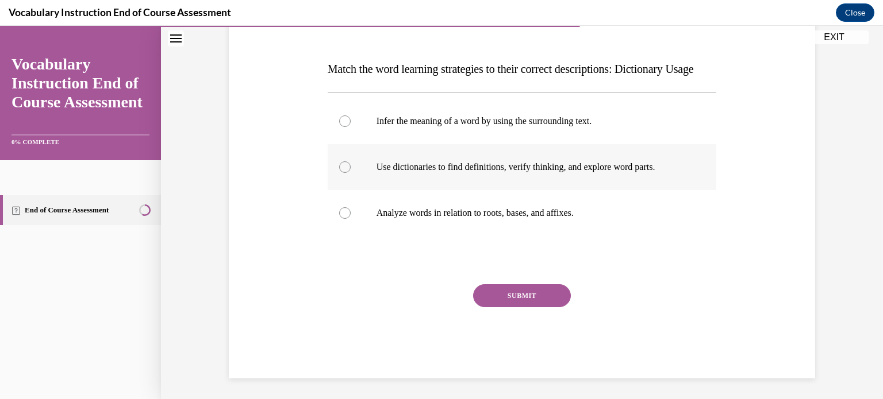
click at [471, 190] on label "Use dictionaries to find definitions, verify thinking, and explore word parts." at bounding box center [522, 167] width 389 height 46
click at [351, 173] on input "Use dictionaries to find definitions, verify thinking, and explore word parts." at bounding box center [344, 166] width 11 height 11
radio input "true"
click at [520, 307] on button "SUBMIT" at bounding box center [522, 295] width 98 height 23
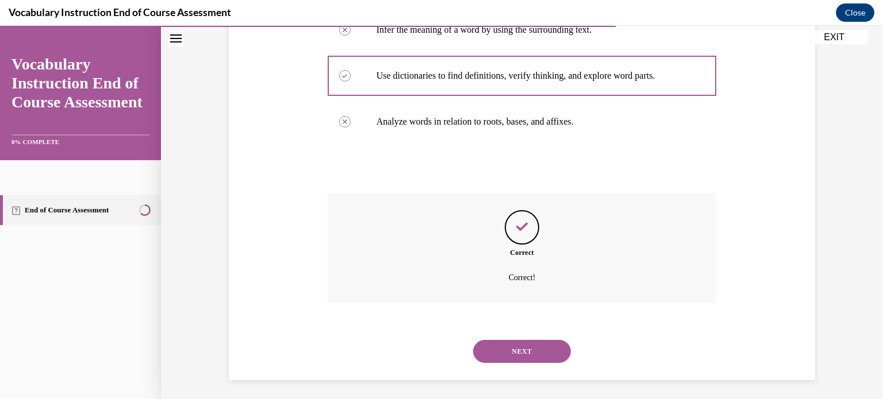
scroll to position [279, 0]
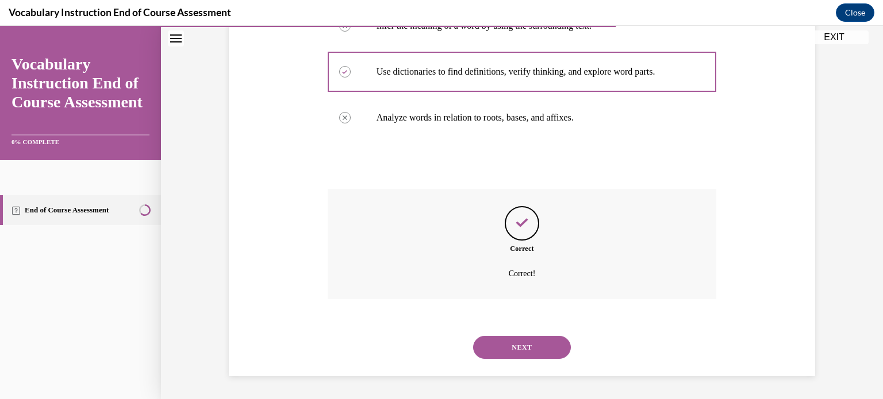
click at [528, 345] on button "NEXT" at bounding box center [522, 347] width 98 height 23
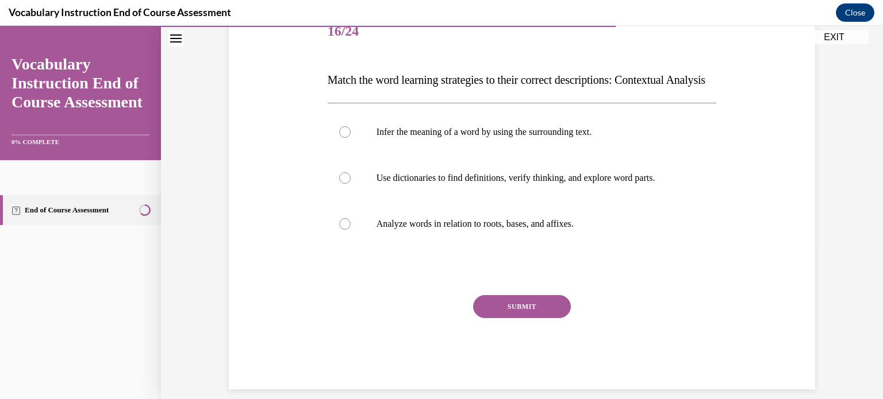
scroll to position [153, 0]
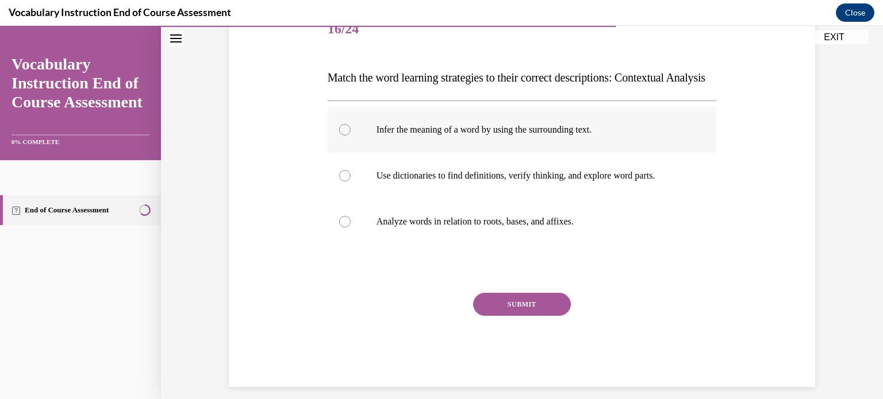
click at [576, 136] on p "Infer the meaning of a word by using the surrounding text." at bounding box center [531, 129] width 311 height 11
click at [351, 136] on input "Infer the meaning of a word by using the surrounding text." at bounding box center [344, 129] width 11 height 11
radio input "true"
click at [528, 316] on button "SUBMIT" at bounding box center [522, 304] width 98 height 23
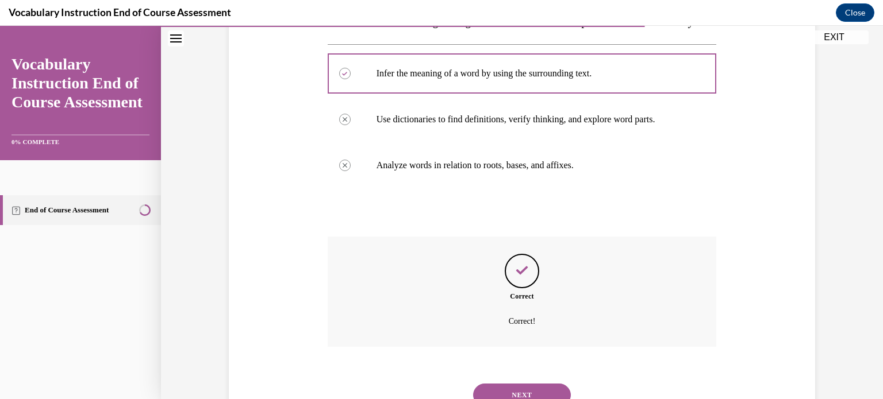
scroll to position [279, 0]
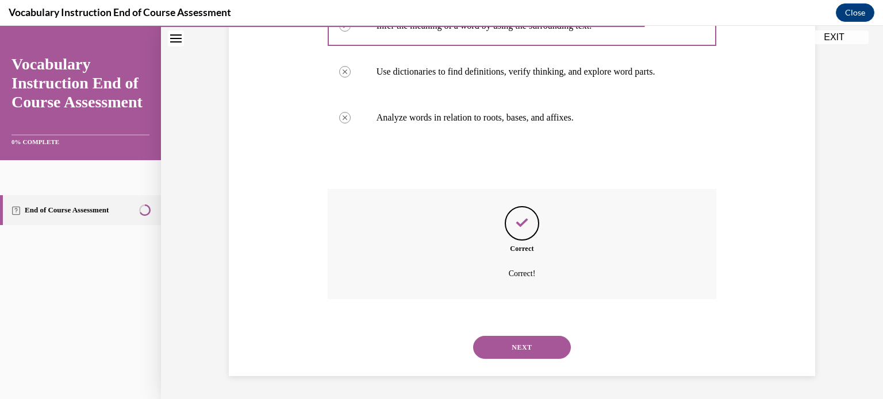
click at [534, 347] on button "NEXT" at bounding box center [522, 347] width 98 height 23
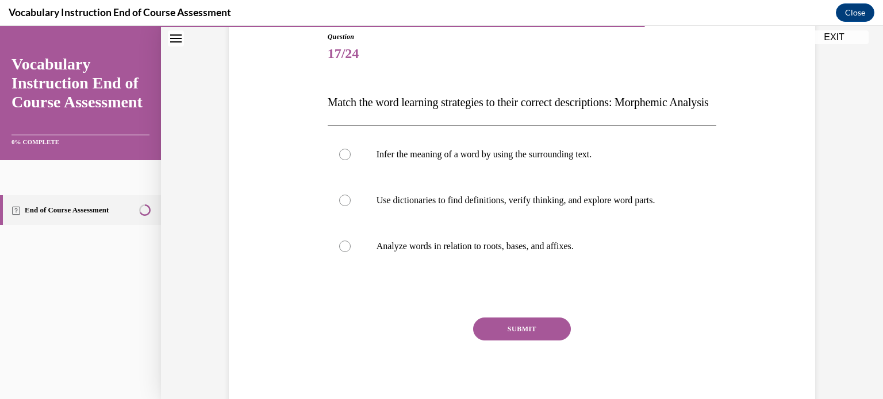
scroll to position [133, 0]
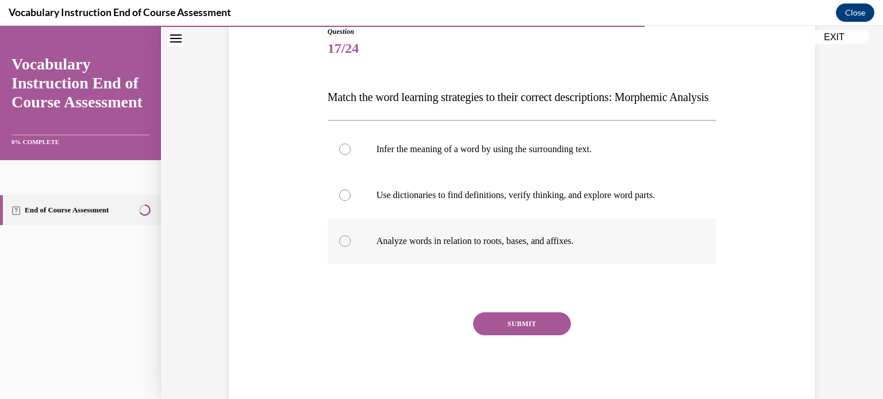
click at [521, 250] on label "Analyze words in relation to roots, bases, and affixes." at bounding box center [522, 241] width 389 height 46
click at [351, 247] on input "Analyze words in relation to roots, bases, and affixes." at bounding box center [344, 241] width 11 height 11
radio input "true"
click at [526, 336] on button "SUBMIT" at bounding box center [522, 324] width 98 height 23
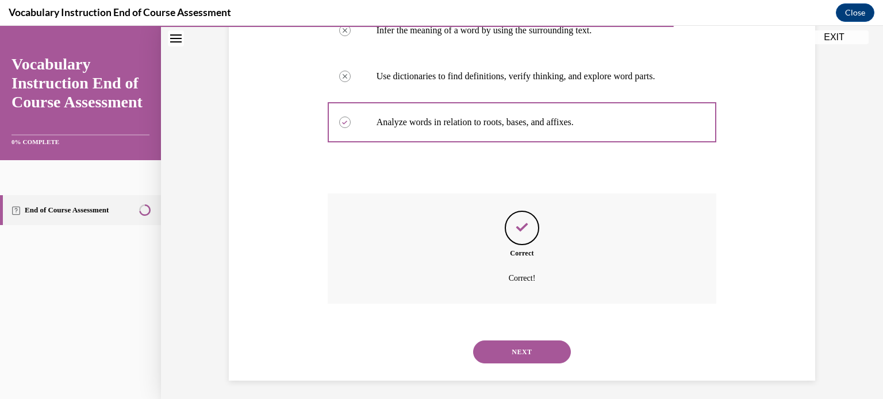
scroll to position [279, 0]
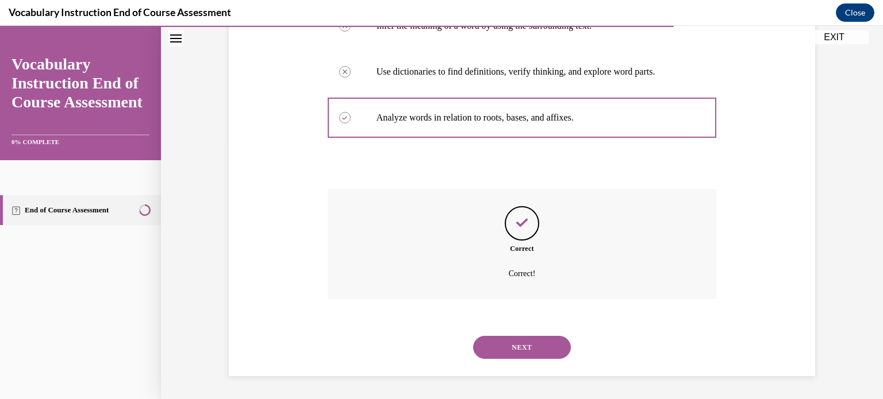
click at [526, 344] on button "NEXT" at bounding box center [522, 347] width 98 height 23
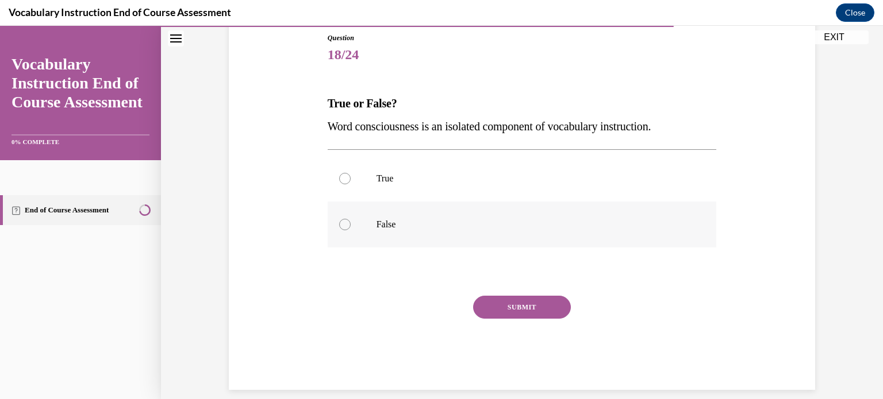
click at [383, 224] on p "False" at bounding box center [531, 224] width 311 height 11
click at [351, 224] on input "False" at bounding box center [344, 224] width 11 height 11
radio input "true"
click at [528, 302] on button "SUBMIT" at bounding box center [522, 307] width 98 height 23
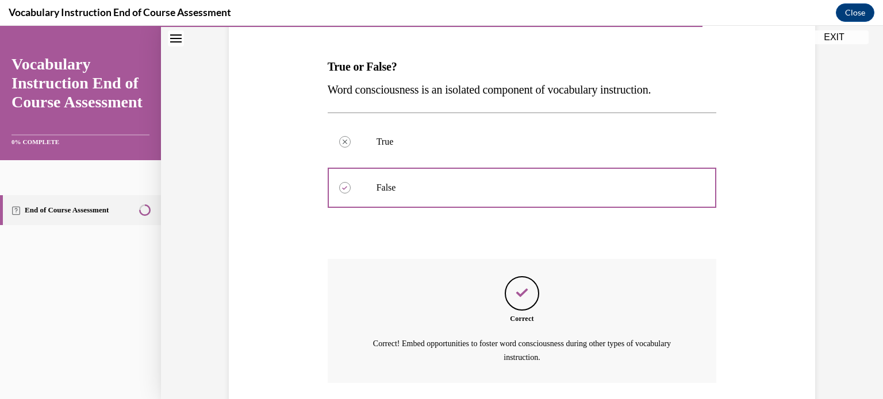
scroll to position [247, 0]
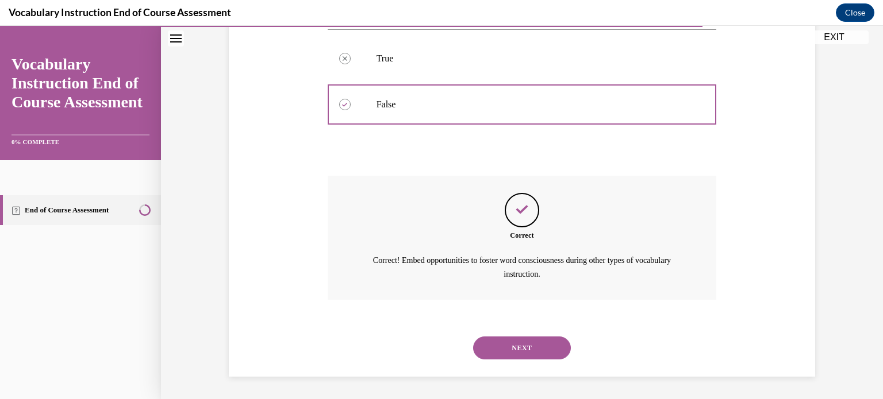
click at [541, 344] on button "NEXT" at bounding box center [522, 348] width 98 height 23
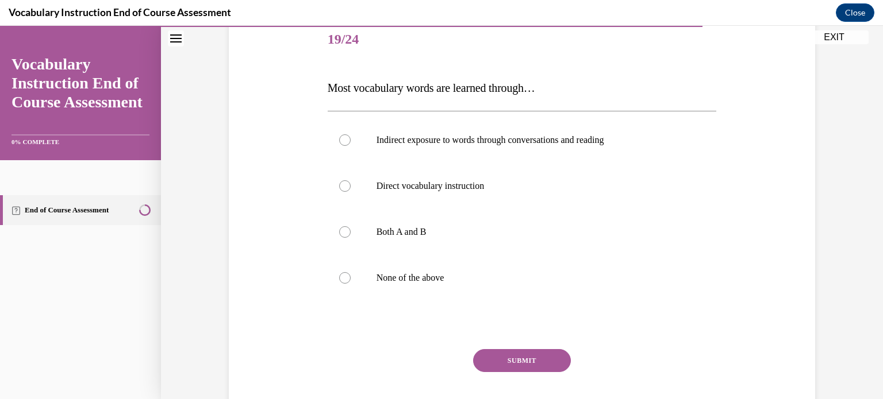
scroll to position [159, 0]
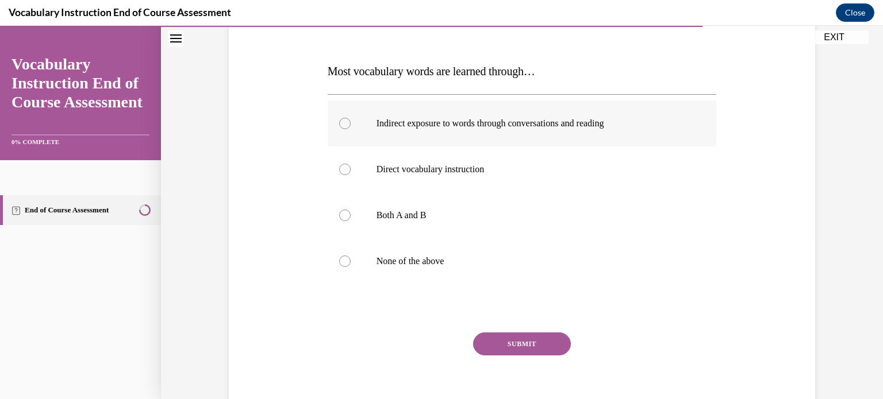
click at [431, 122] on p "Indirect exposure to words through conversations and reading" at bounding box center [531, 123] width 311 height 11
click at [351, 122] on input "Indirect exposure to words through conversations and reading" at bounding box center [344, 123] width 11 height 11
radio input "true"
click at [524, 344] on button "SUBMIT" at bounding box center [522, 344] width 98 height 23
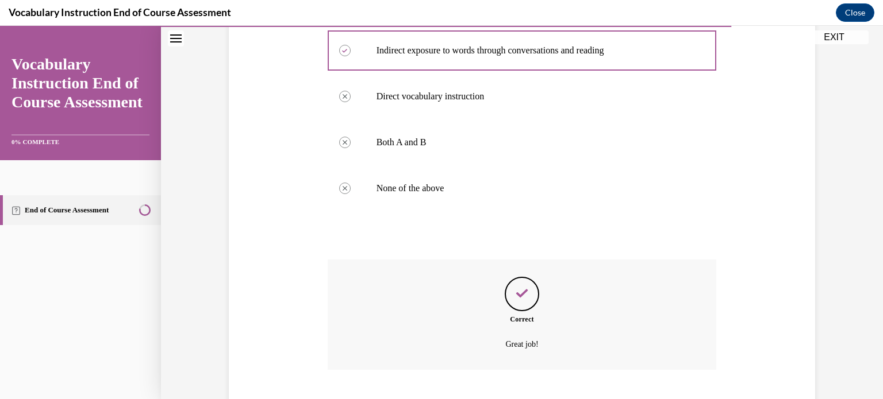
scroll to position [302, 0]
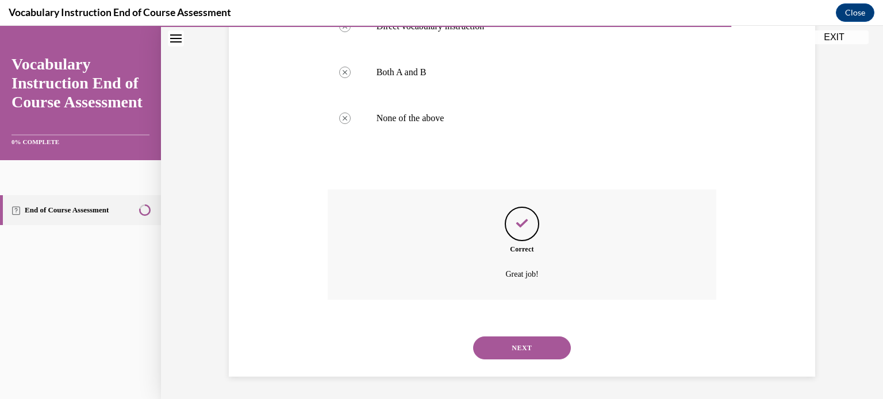
click at [524, 344] on button "NEXT" at bounding box center [522, 348] width 98 height 23
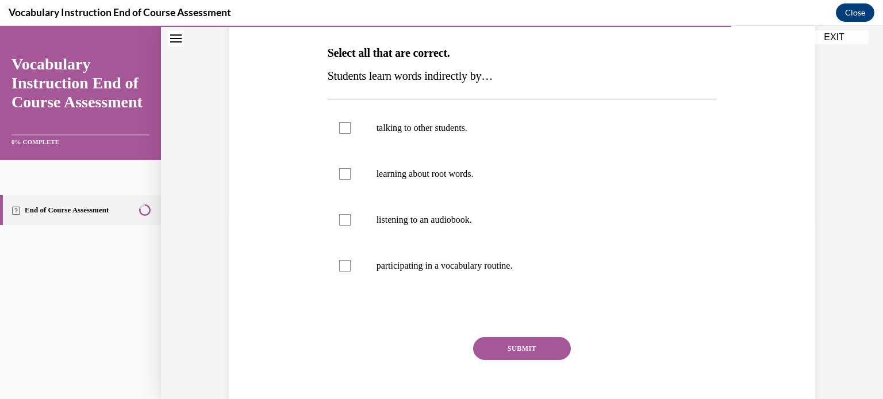
scroll to position [181, 0]
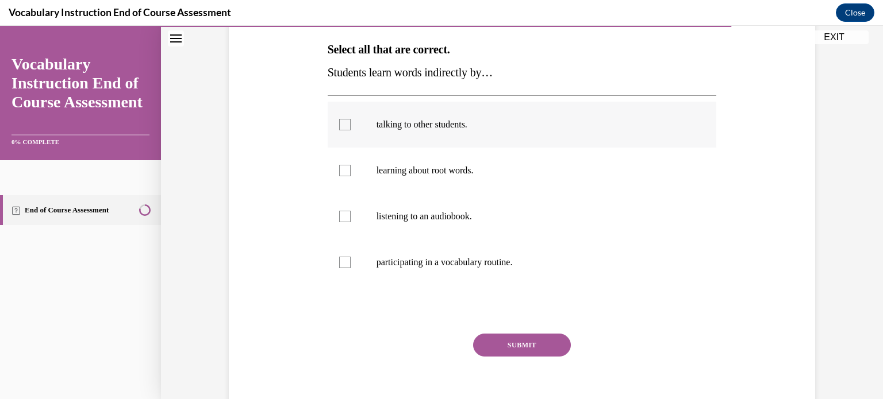
click at [340, 128] on div at bounding box center [344, 124] width 11 height 11
click at [340, 128] on input "talking to other students." at bounding box center [344, 124] width 11 height 11
checkbox input "true"
click at [343, 215] on div at bounding box center [344, 216] width 11 height 11
click at [343, 215] on input "listening to an audiobook." at bounding box center [344, 216] width 11 height 11
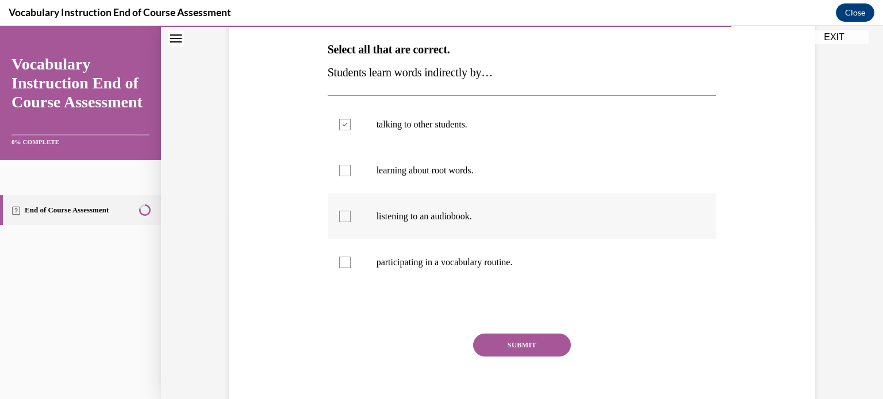
checkbox input "true"
click at [538, 341] on button "SUBMIT" at bounding box center [522, 345] width 98 height 23
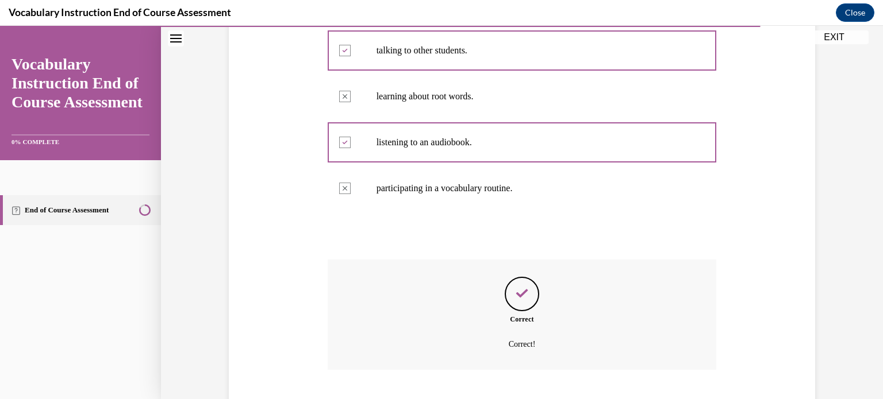
scroll to position [325, 0]
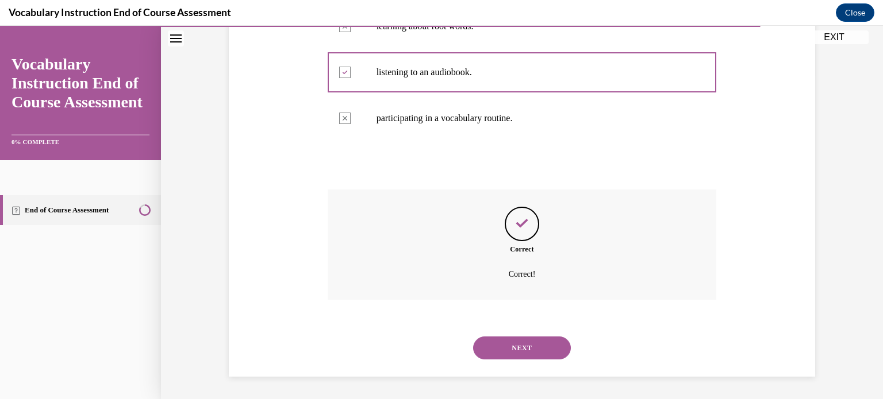
click at [539, 349] on button "NEXT" at bounding box center [522, 348] width 98 height 23
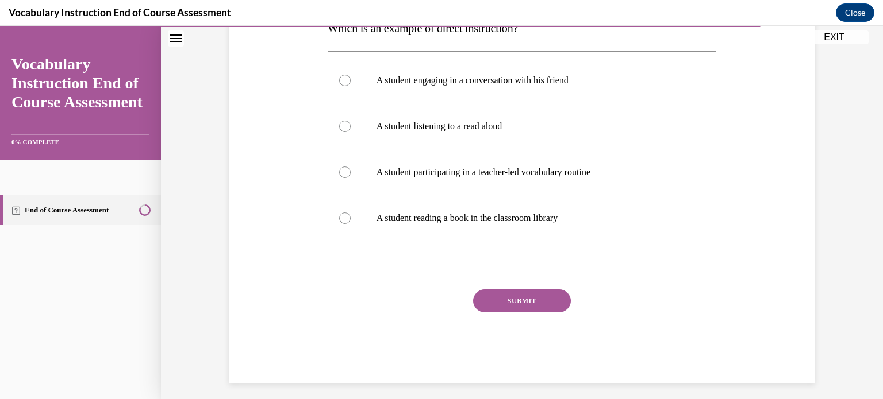
scroll to position [206, 0]
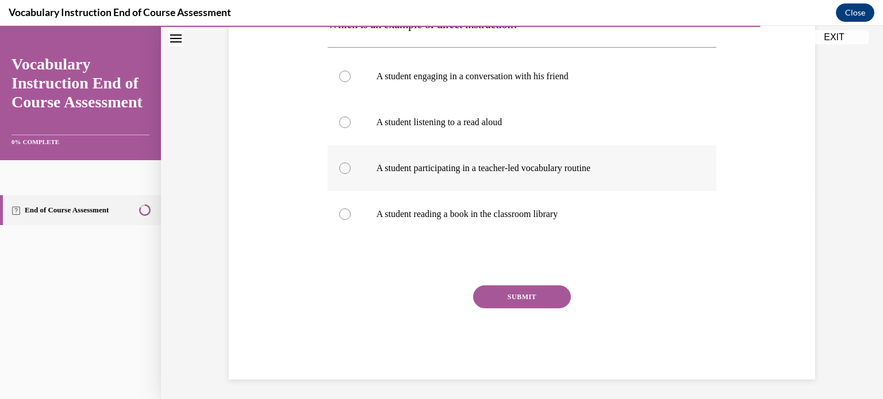
click at [339, 172] on div at bounding box center [344, 168] width 11 height 11
click at [339, 172] on input "A student participating in a teacher-led vocabulary routine" at bounding box center [344, 168] width 11 height 11
radio input "true"
click at [537, 299] on button "SUBMIT" at bounding box center [522, 297] width 98 height 23
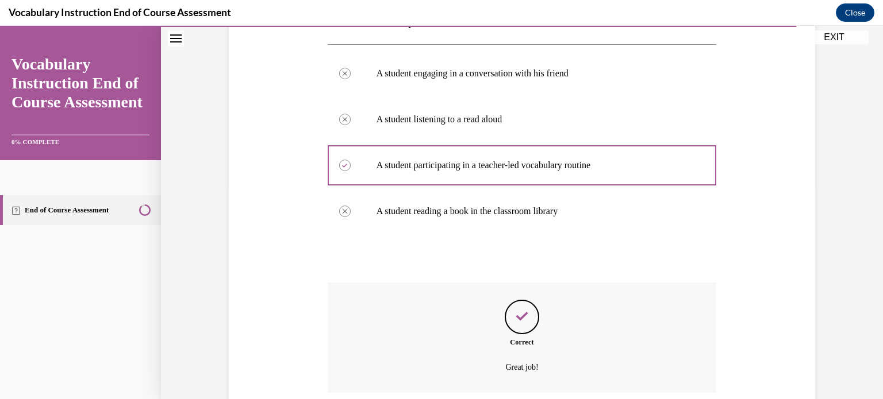
scroll to position [302, 0]
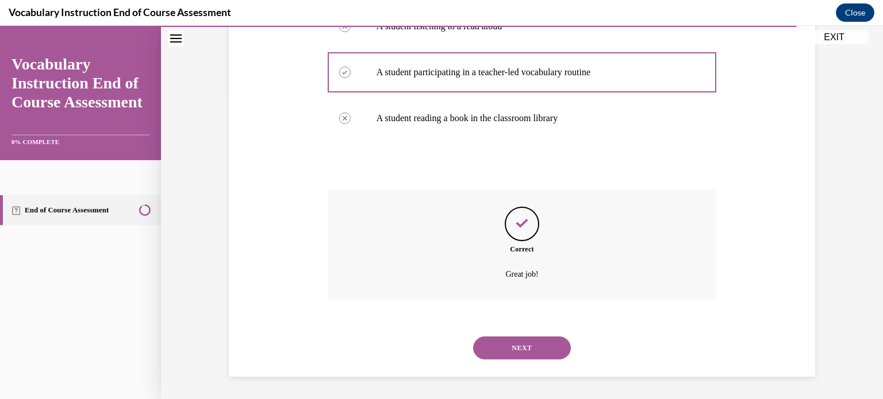
click at [536, 342] on button "NEXT" at bounding box center [522, 348] width 98 height 23
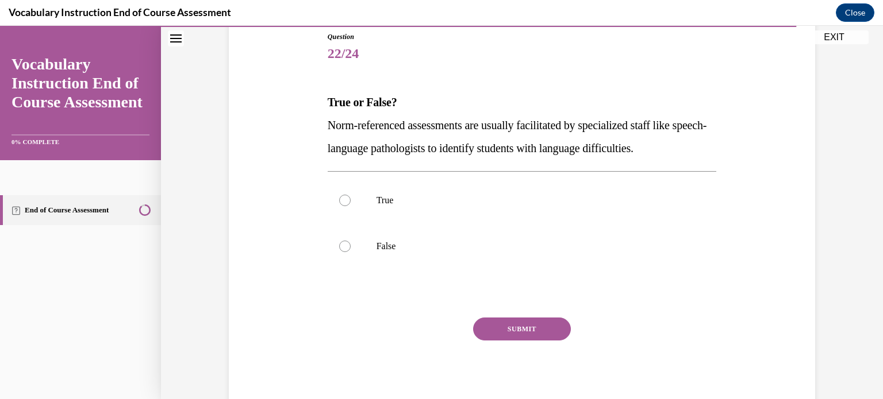
scroll to position [134, 0]
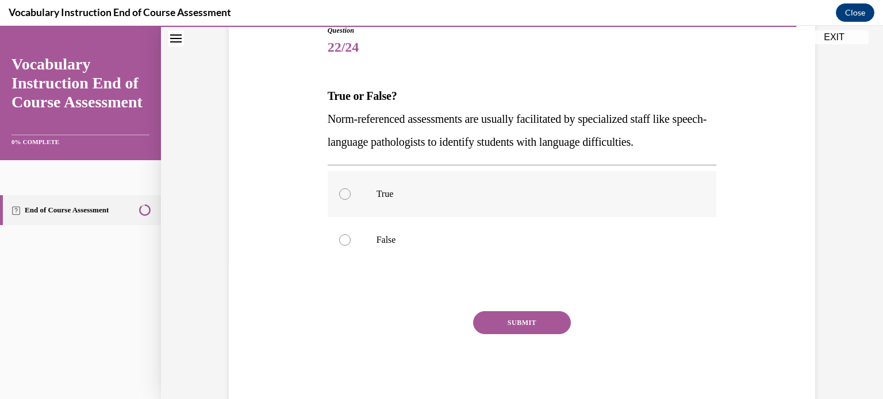
click at [344, 193] on div at bounding box center [344, 193] width 11 height 11
click at [344, 193] on input "True" at bounding box center [344, 193] width 11 height 11
radio input "true"
click at [536, 320] on button "SUBMIT" at bounding box center [522, 322] width 98 height 23
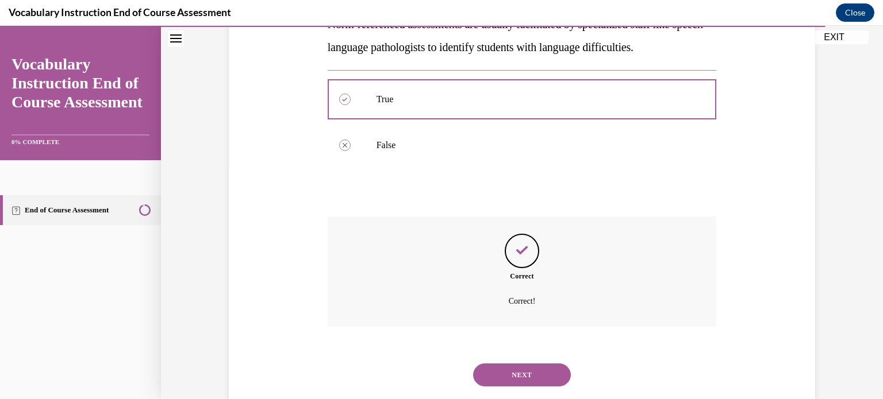
scroll to position [256, 0]
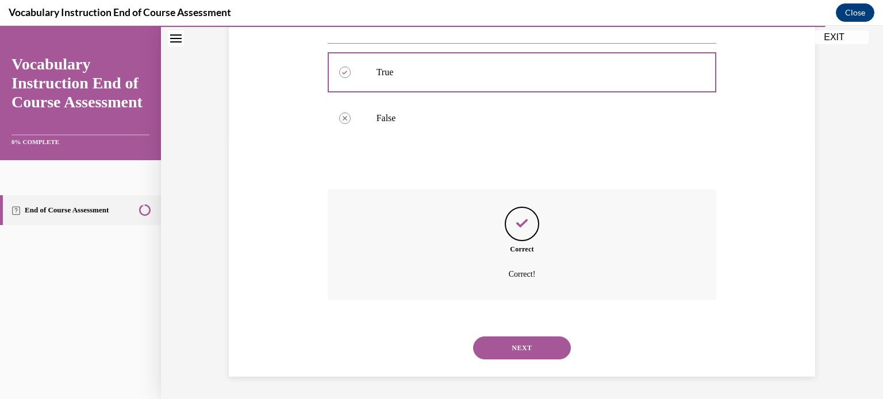
click at [538, 348] on button "NEXT" at bounding box center [522, 348] width 98 height 23
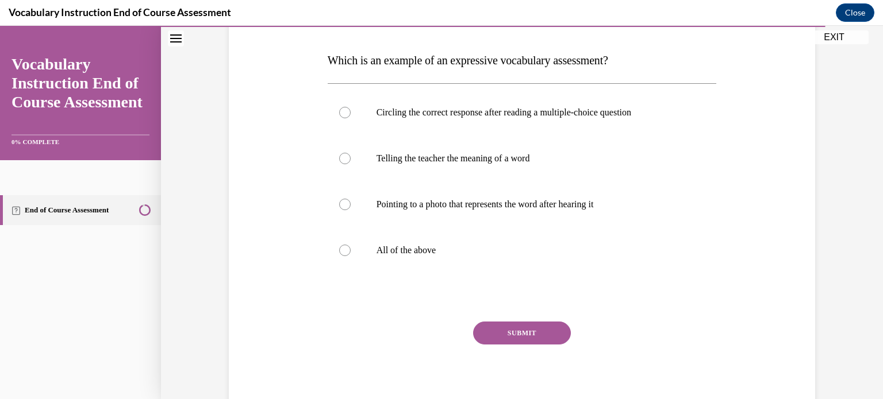
scroll to position [173, 0]
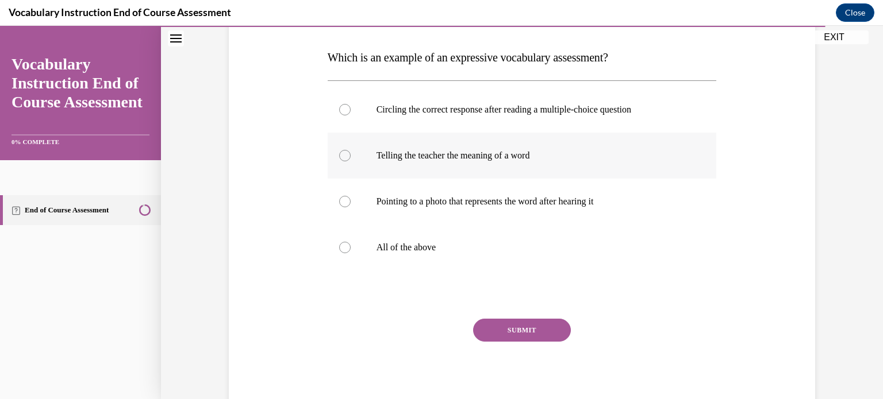
click at [363, 148] on label "Telling the teacher the meaning of a word" at bounding box center [522, 156] width 389 height 46
click at [351, 150] on input "Telling the teacher the meaning of a word" at bounding box center [344, 155] width 11 height 11
radio input "true"
click at [536, 326] on button "SUBMIT" at bounding box center [522, 330] width 98 height 23
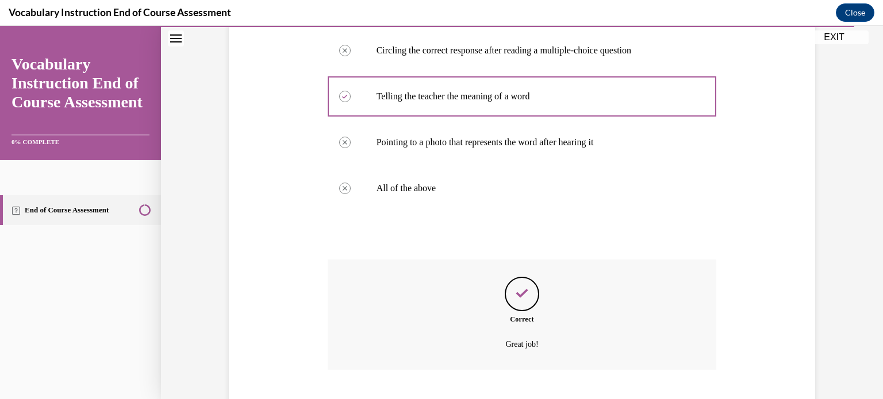
scroll to position [302, 0]
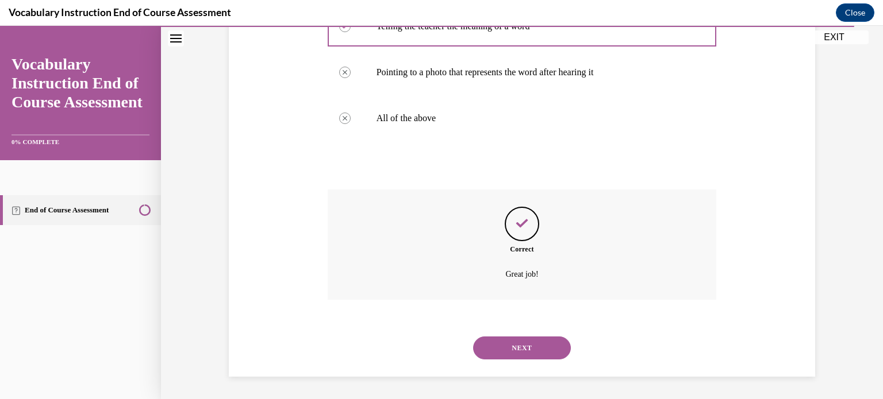
click at [538, 353] on button "NEXT" at bounding box center [522, 348] width 98 height 23
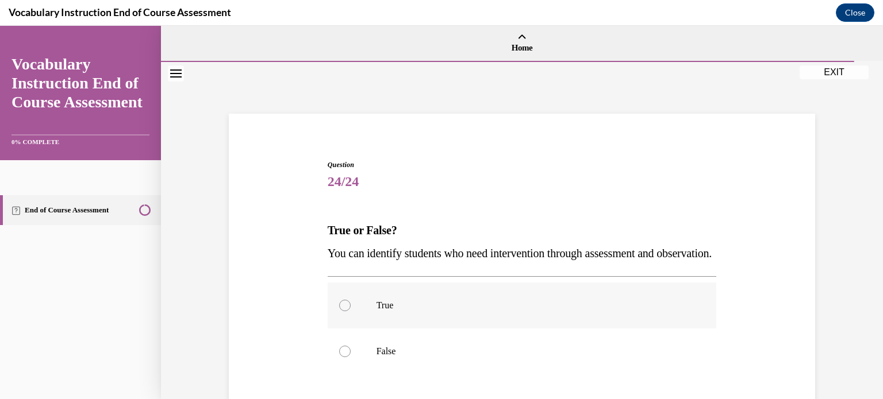
click at [372, 314] on label "True" at bounding box center [522, 306] width 389 height 46
click at [351, 311] on input "True" at bounding box center [344, 305] width 11 height 11
radio input "true"
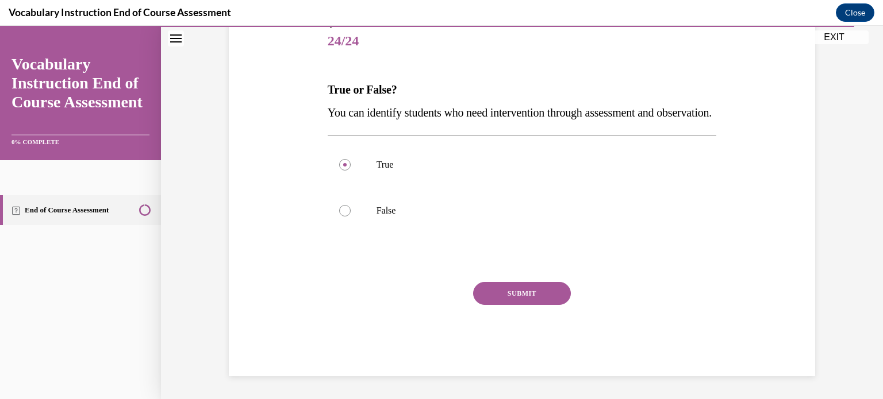
scroll to position [163, 0]
click at [544, 289] on button "SUBMIT" at bounding box center [522, 293] width 98 height 23
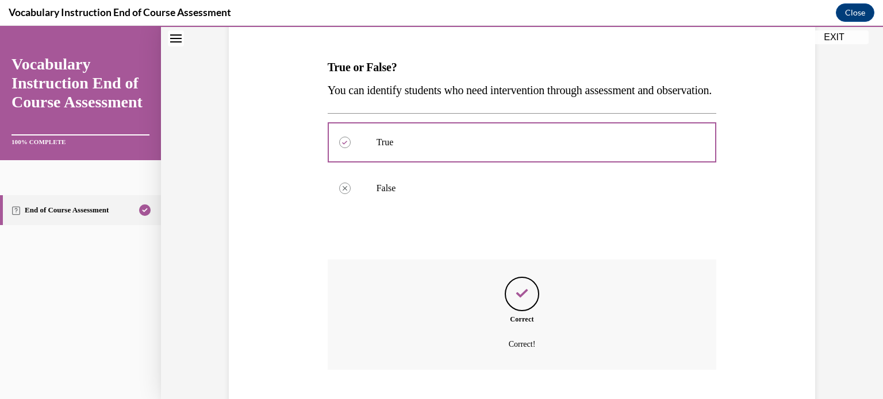
scroll to position [256, 0]
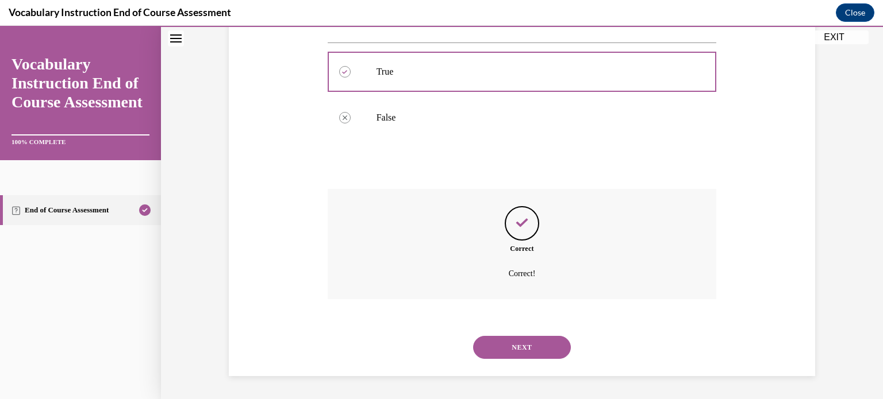
click at [541, 343] on button "NEXT" at bounding box center [522, 347] width 98 height 23
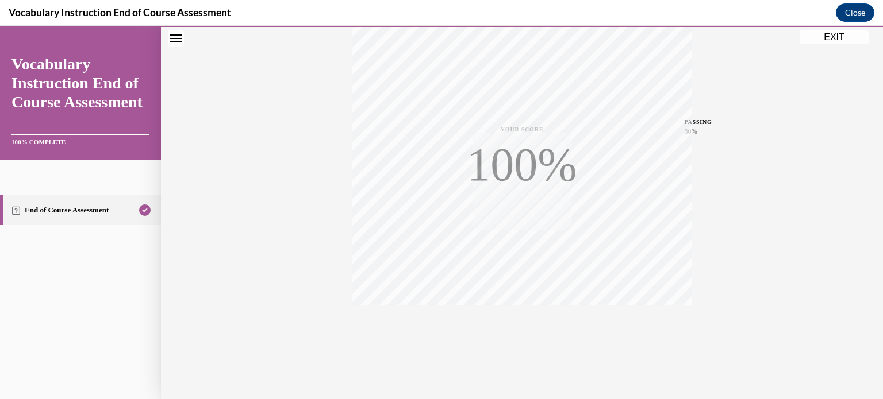
scroll to position [215, 0]
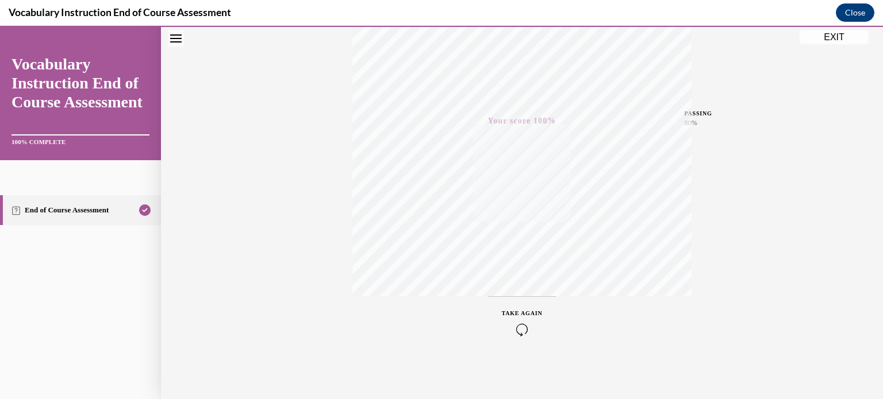
click at [834, 36] on button "EXIT" at bounding box center [833, 37] width 69 height 14
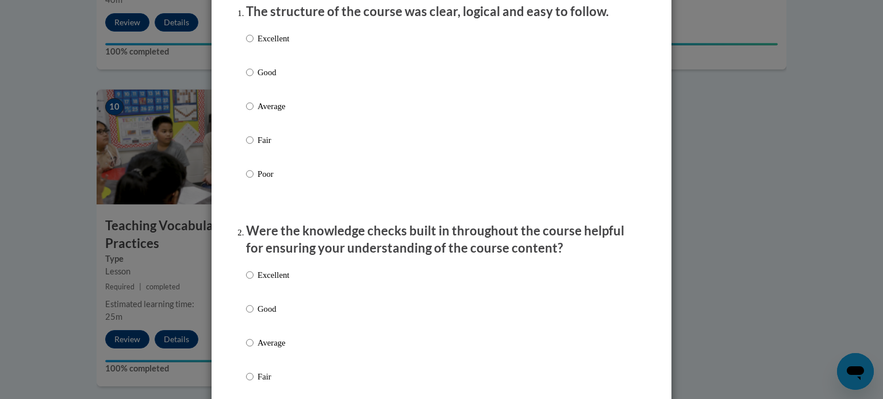
scroll to position [160, 0]
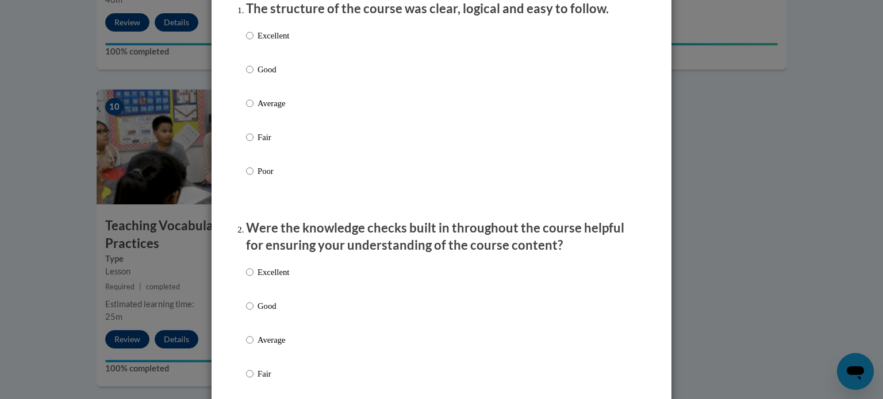
click at [257, 42] on p "Excellent" at bounding box center [273, 35] width 32 height 13
click at [253, 42] on input "Excellent" at bounding box center [249, 35] width 7 height 13
radio input "true"
click at [252, 318] on label "Good" at bounding box center [267, 315] width 43 height 31
click at [252, 313] on input "Good" at bounding box center [249, 306] width 7 height 13
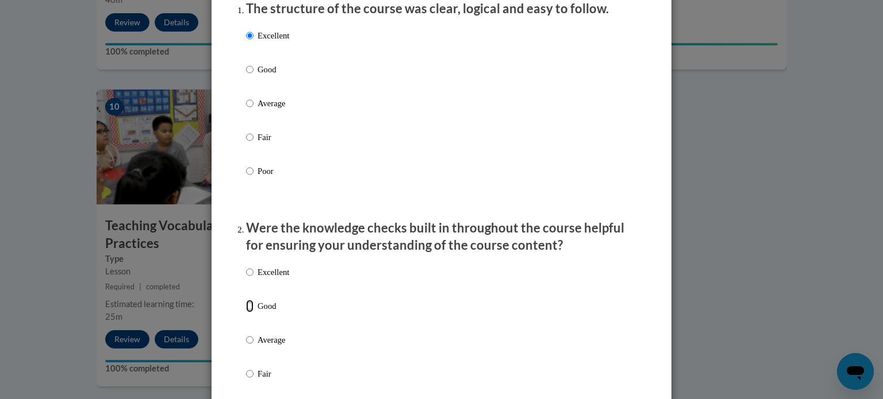
radio input "true"
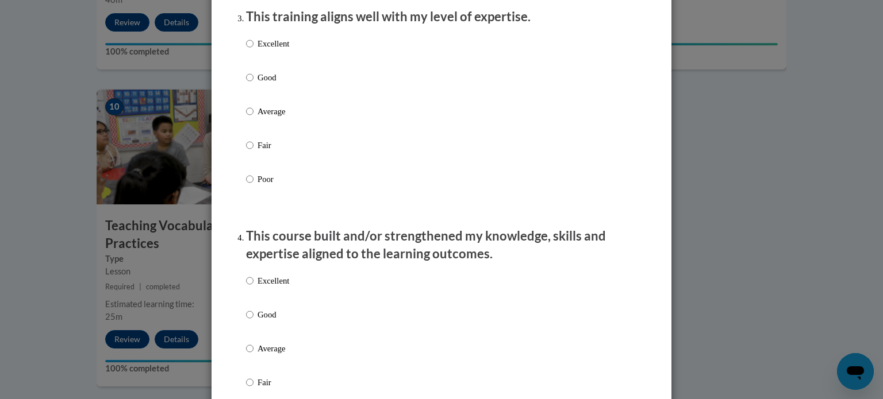
scroll to position [621, 0]
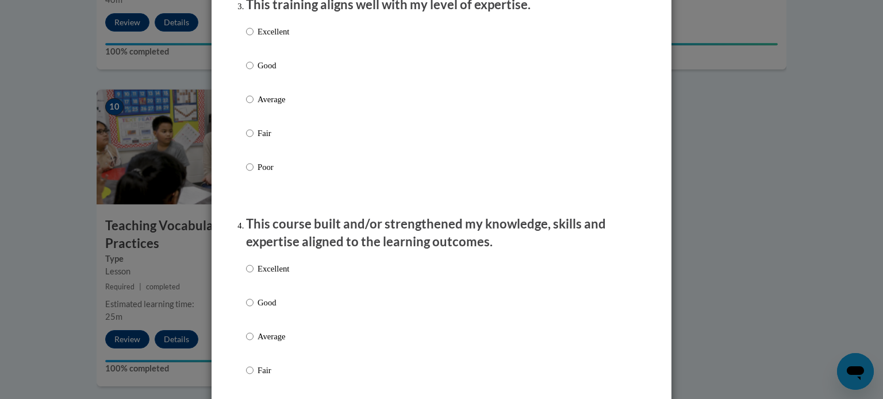
click at [266, 72] on p "Good" at bounding box center [273, 65] width 32 height 13
click at [253, 72] on input "Good" at bounding box center [249, 65] width 7 height 13
radio input "true"
click at [248, 309] on input "Good" at bounding box center [249, 303] width 7 height 13
radio input "true"
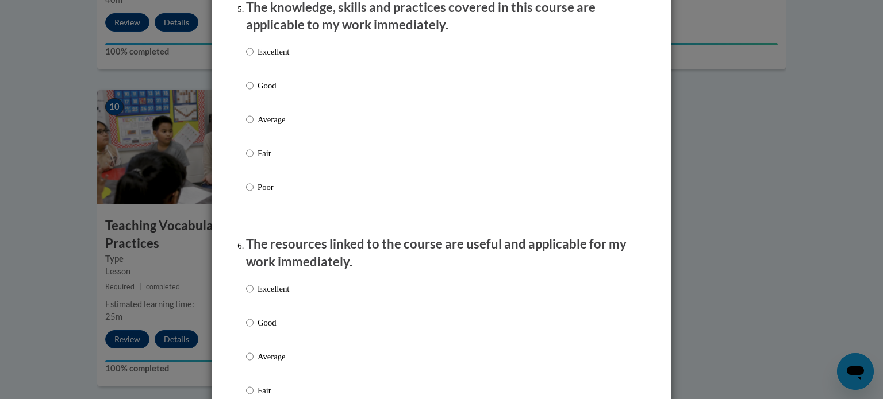
scroll to position [1078, 0]
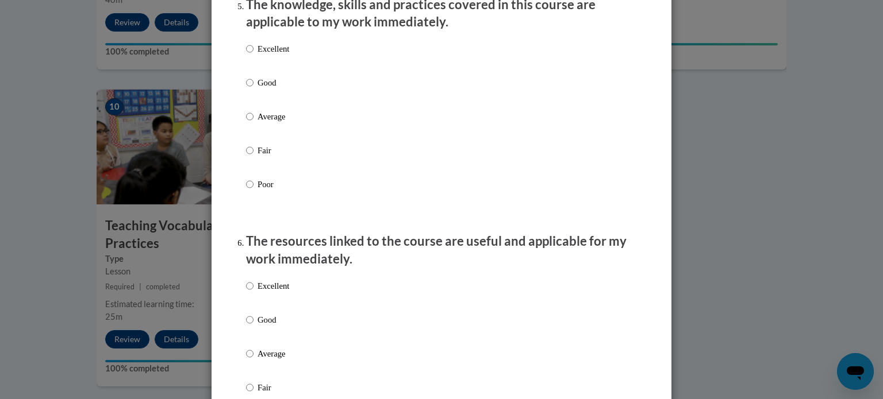
click at [249, 94] on label "Good" at bounding box center [267, 91] width 43 height 31
click at [249, 89] on input "Good" at bounding box center [249, 82] width 7 height 13
radio input "true"
click at [250, 329] on label "Good" at bounding box center [267, 329] width 43 height 31
click at [250, 326] on input "Good" at bounding box center [249, 320] width 7 height 13
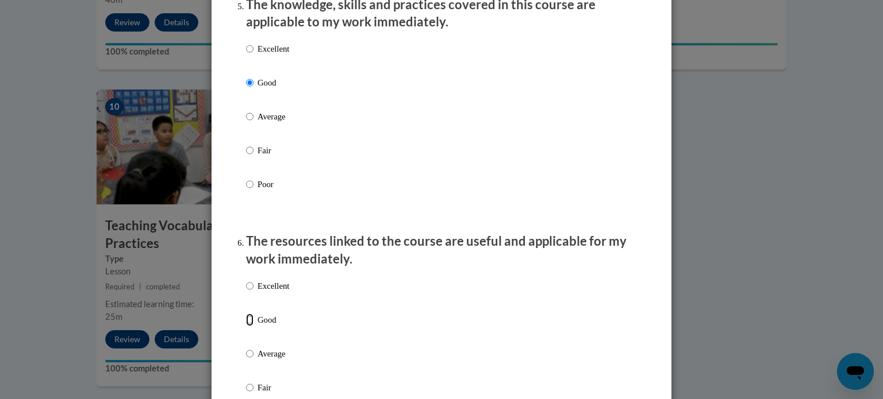
radio input "true"
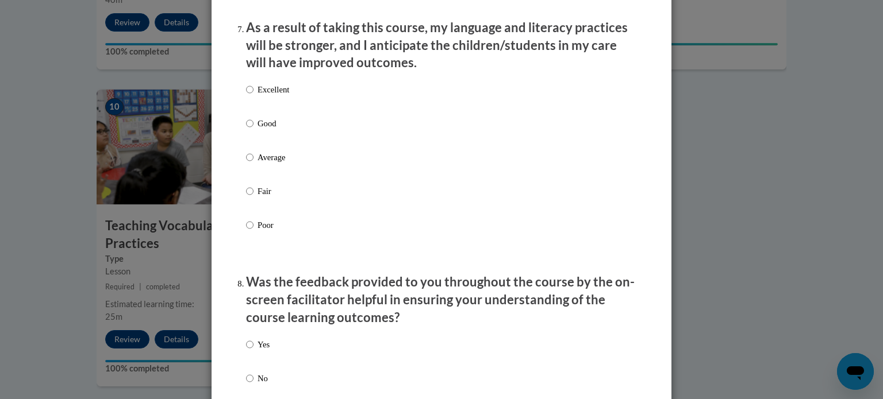
scroll to position [1552, 0]
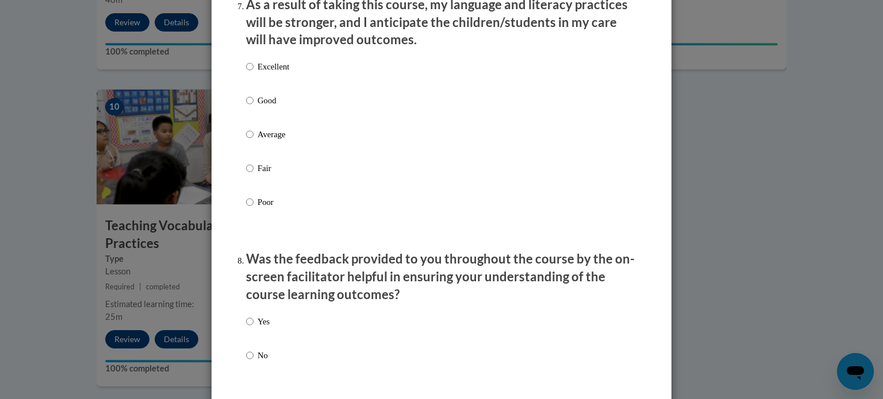
click at [257, 107] on p "Good" at bounding box center [273, 100] width 32 height 13
click at [253, 107] on input "Good" at bounding box center [249, 100] width 7 height 13
radio input "true"
click at [246, 328] on input "Yes" at bounding box center [249, 322] width 7 height 13
radio input "true"
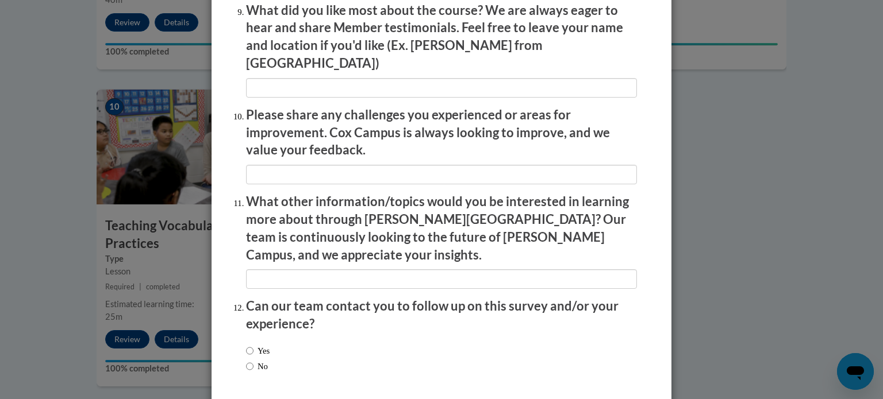
scroll to position [1951, 0]
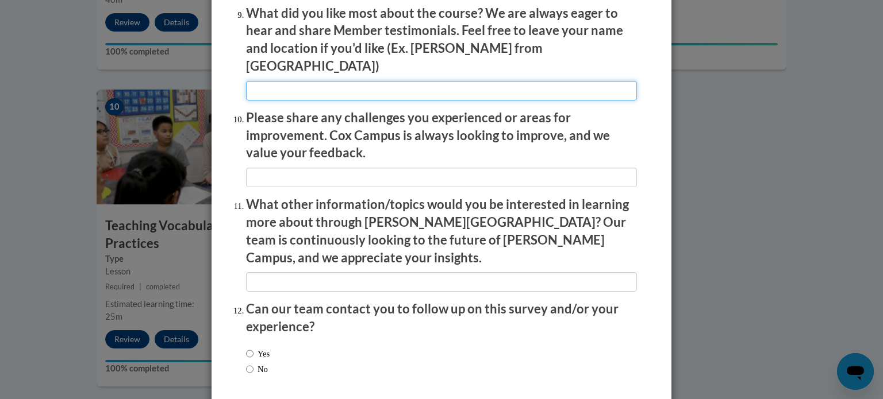
click at [357, 82] on input "textbox" at bounding box center [441, 91] width 391 height 20
type input "I liked seeing the things discussed being used in classrooms."
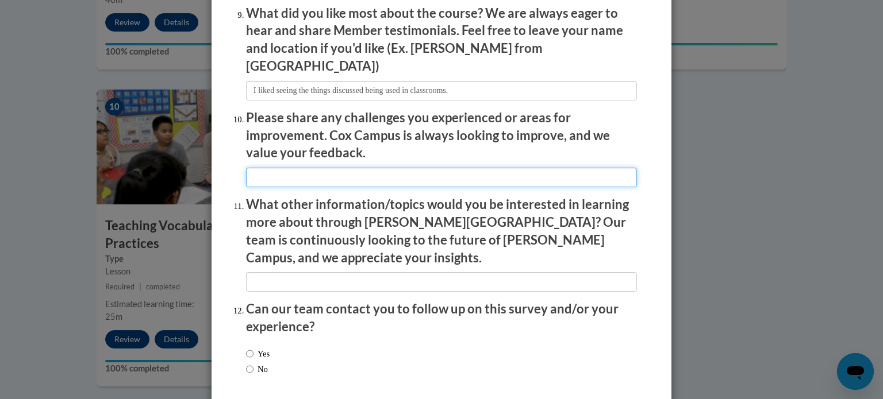
click at [376, 172] on input "textbox" at bounding box center [441, 178] width 391 height 20
type input "n/a"
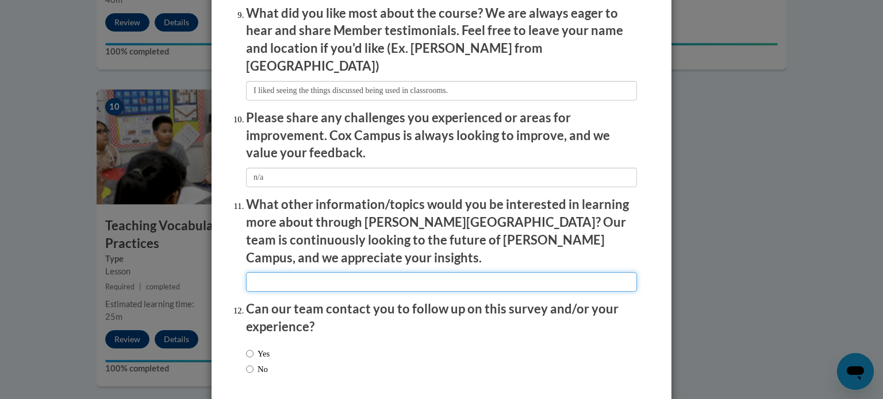
click at [461, 272] on input "textbox" at bounding box center [441, 282] width 391 height 20
type input "I have Deaf and Hard of Hearing students, I'd love something focused on them."
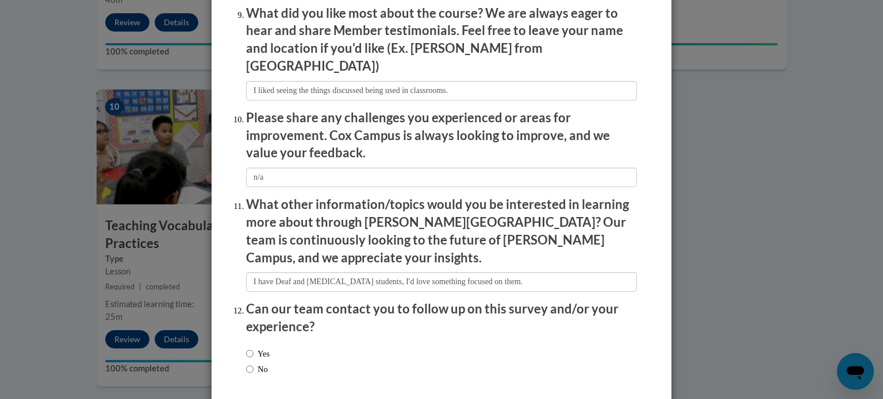
click at [255, 348] on label "Yes" at bounding box center [258, 354] width 24 height 13
click at [253, 348] on input "Yes" at bounding box center [249, 354] width 7 height 13
radio input "true"
